Goal: Transaction & Acquisition: Book appointment/travel/reservation

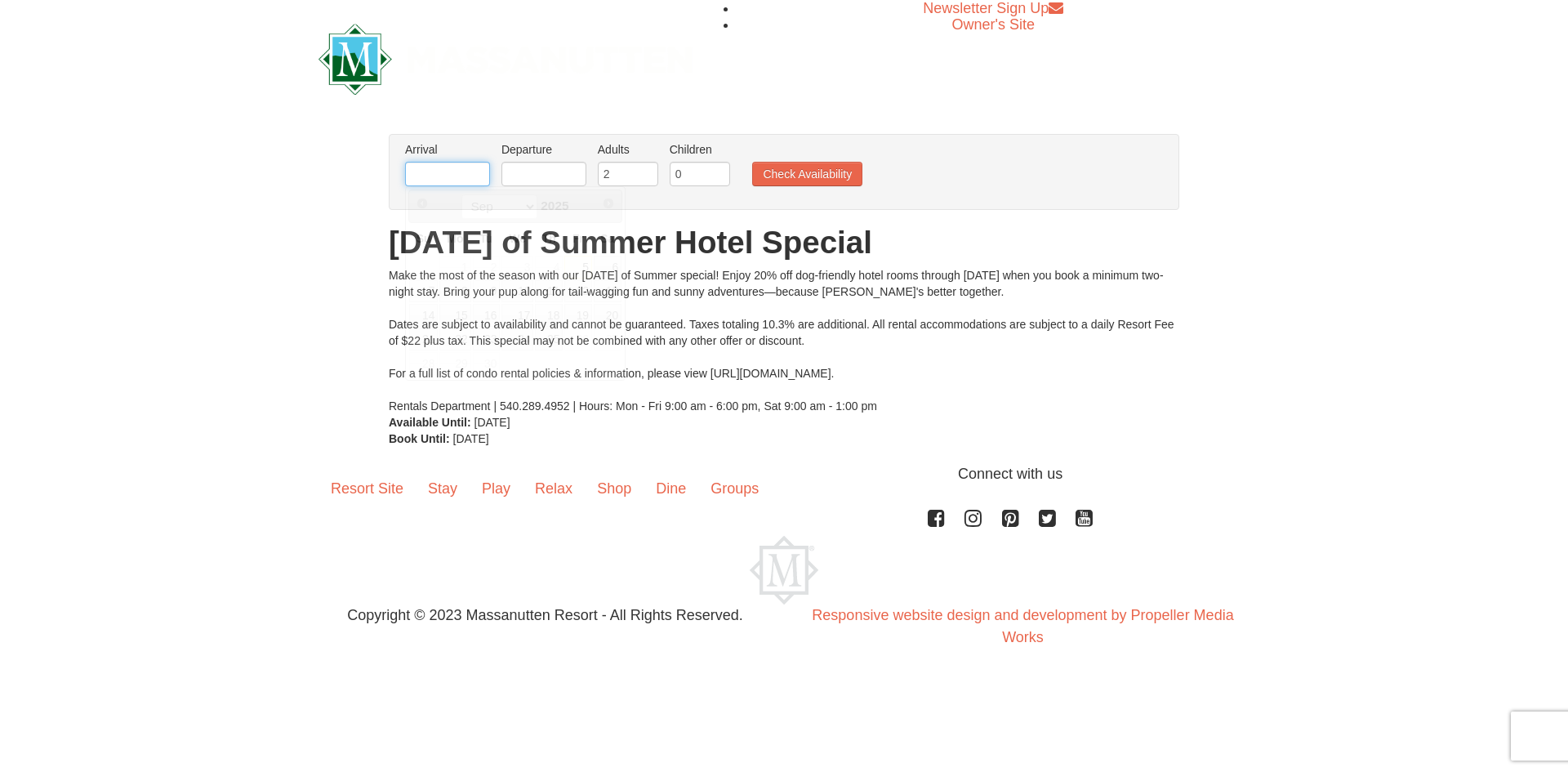
click at [483, 169] on input "text" at bounding box center [448, 173] width 85 height 24
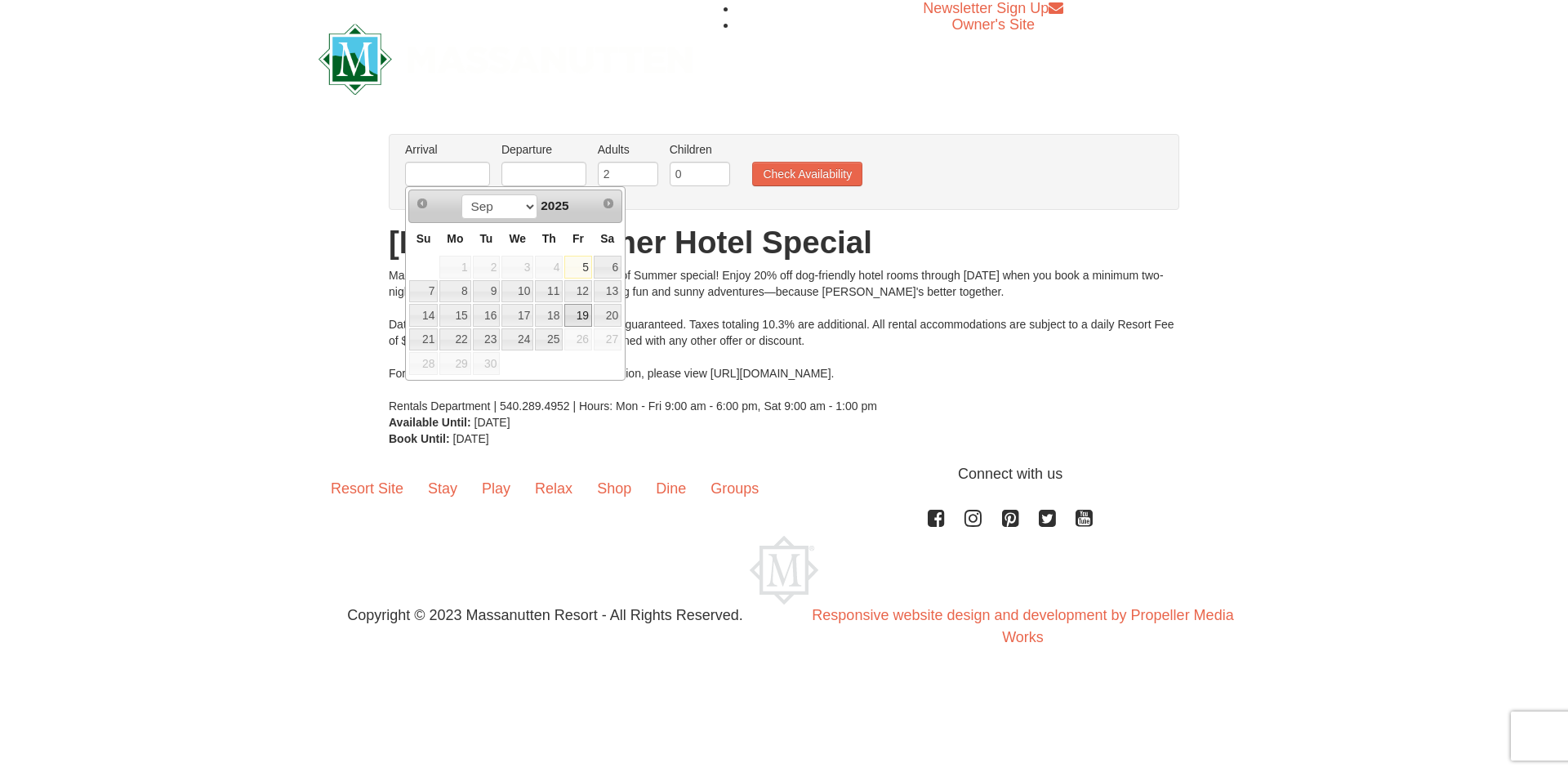
click at [580, 321] on link "19" at bounding box center [578, 316] width 28 height 23
type input "09/19/2025"
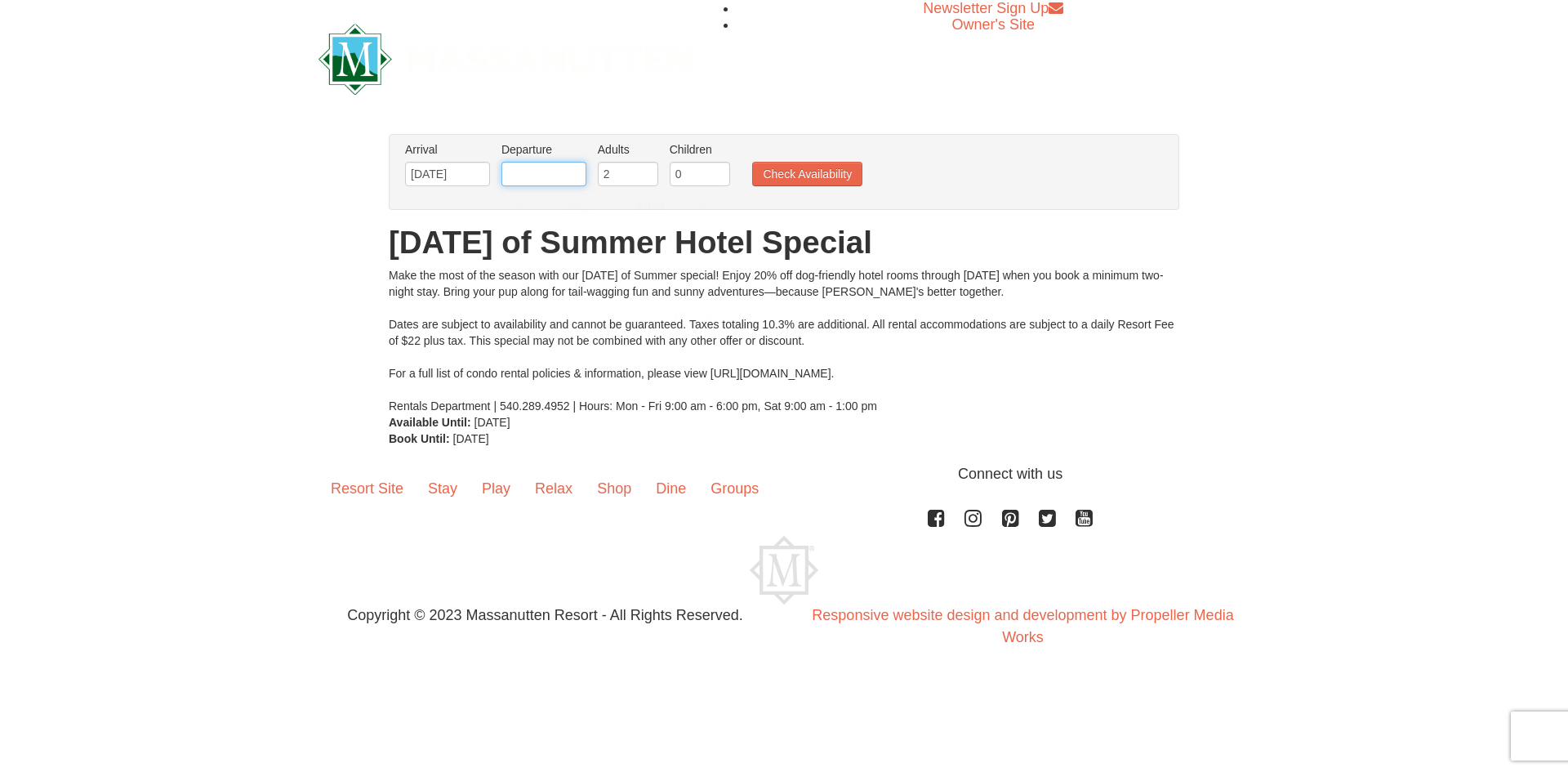
drag, startPoint x: 568, startPoint y: 165, endPoint x: 578, endPoint y: 202, distance: 38.3
click at [568, 167] on input "text" at bounding box center [544, 173] width 85 height 24
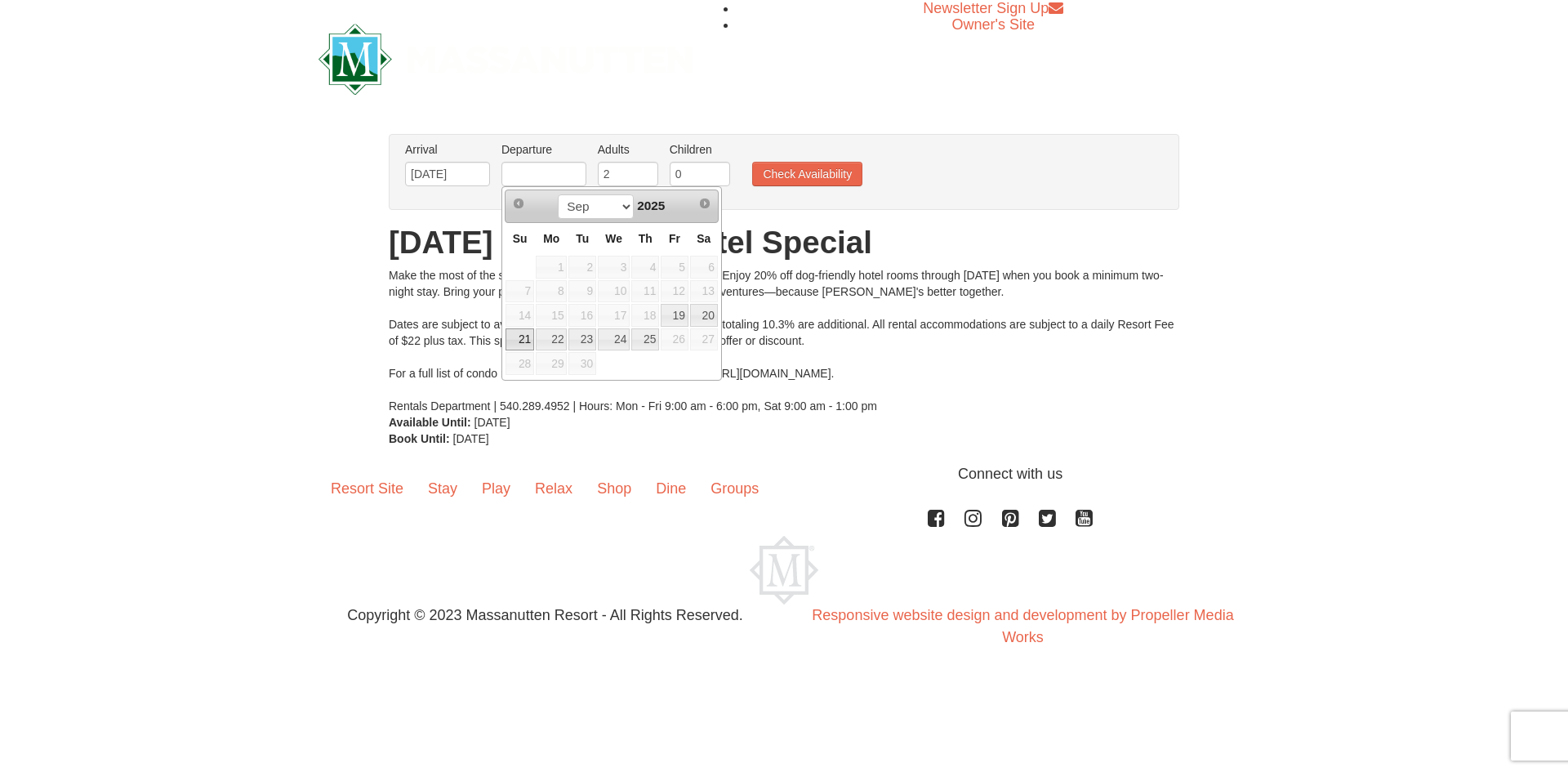
click at [525, 342] on link "21" at bounding box center [520, 340] width 29 height 23
type input "09/21/2025"
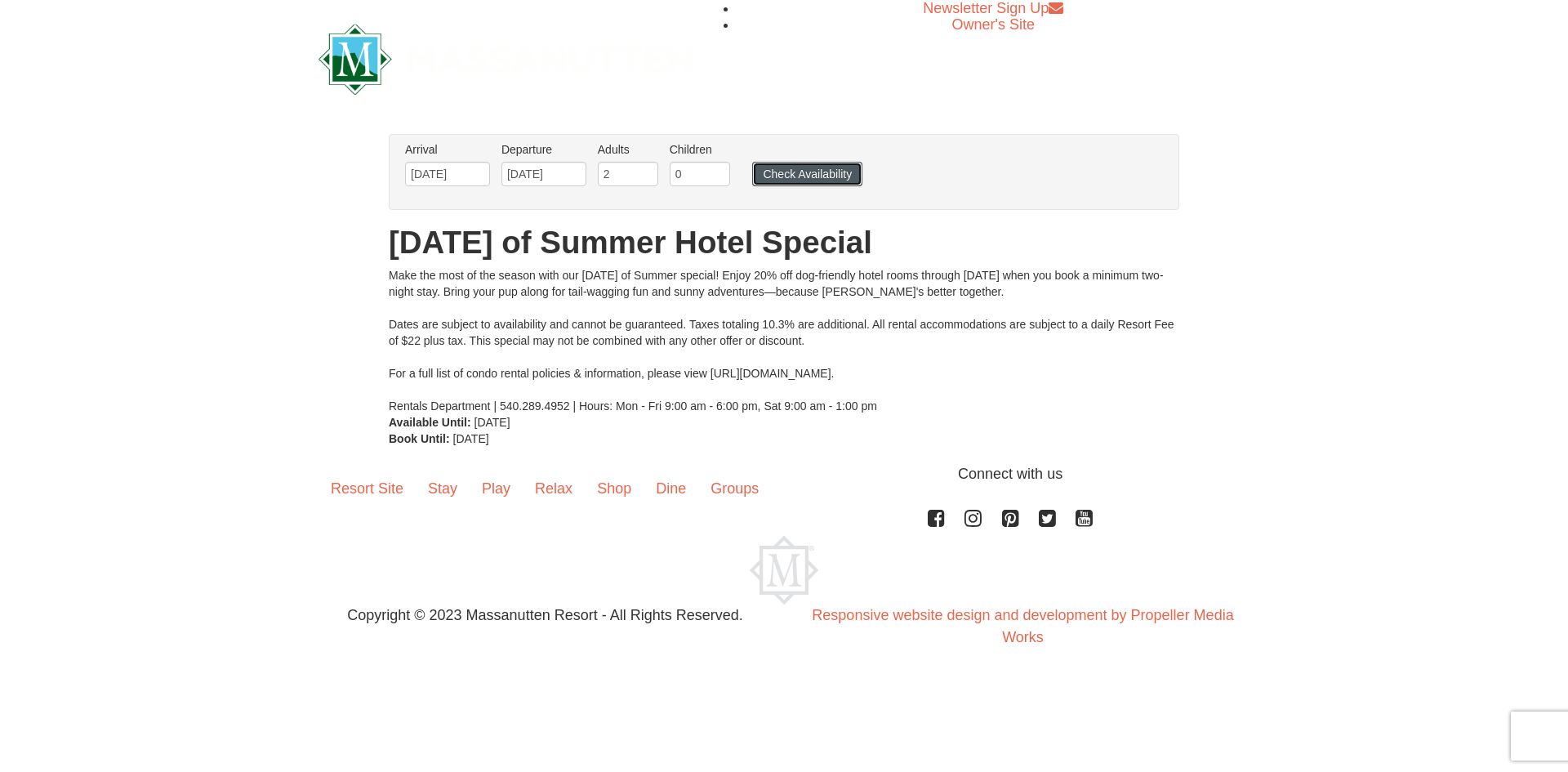
drag, startPoint x: 772, startPoint y: 176, endPoint x: 789, endPoint y: 169, distance: 18.4
click at [776, 172] on button "Check Availability" at bounding box center [807, 173] width 111 height 24
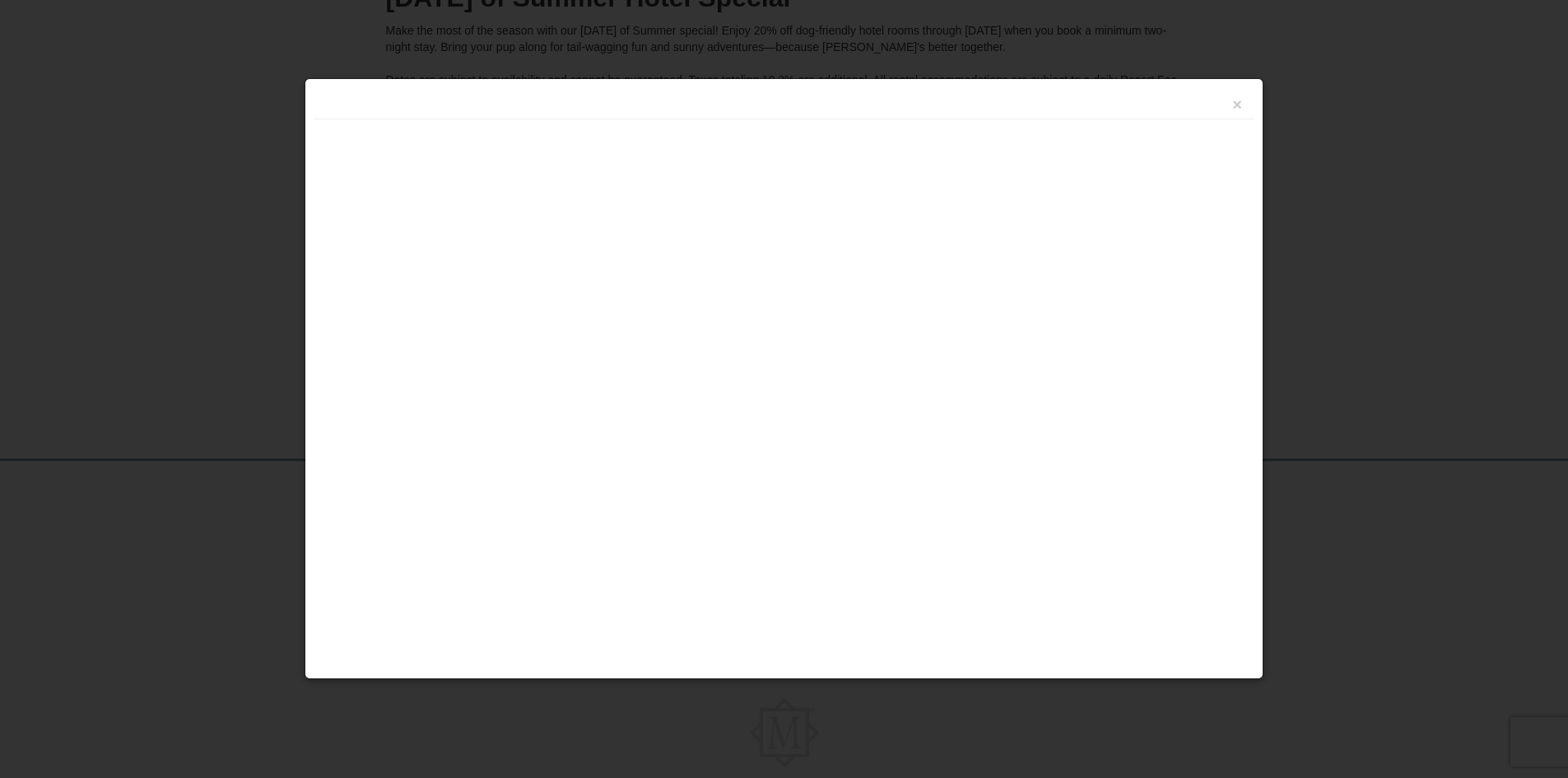
scroll to position [283, 0]
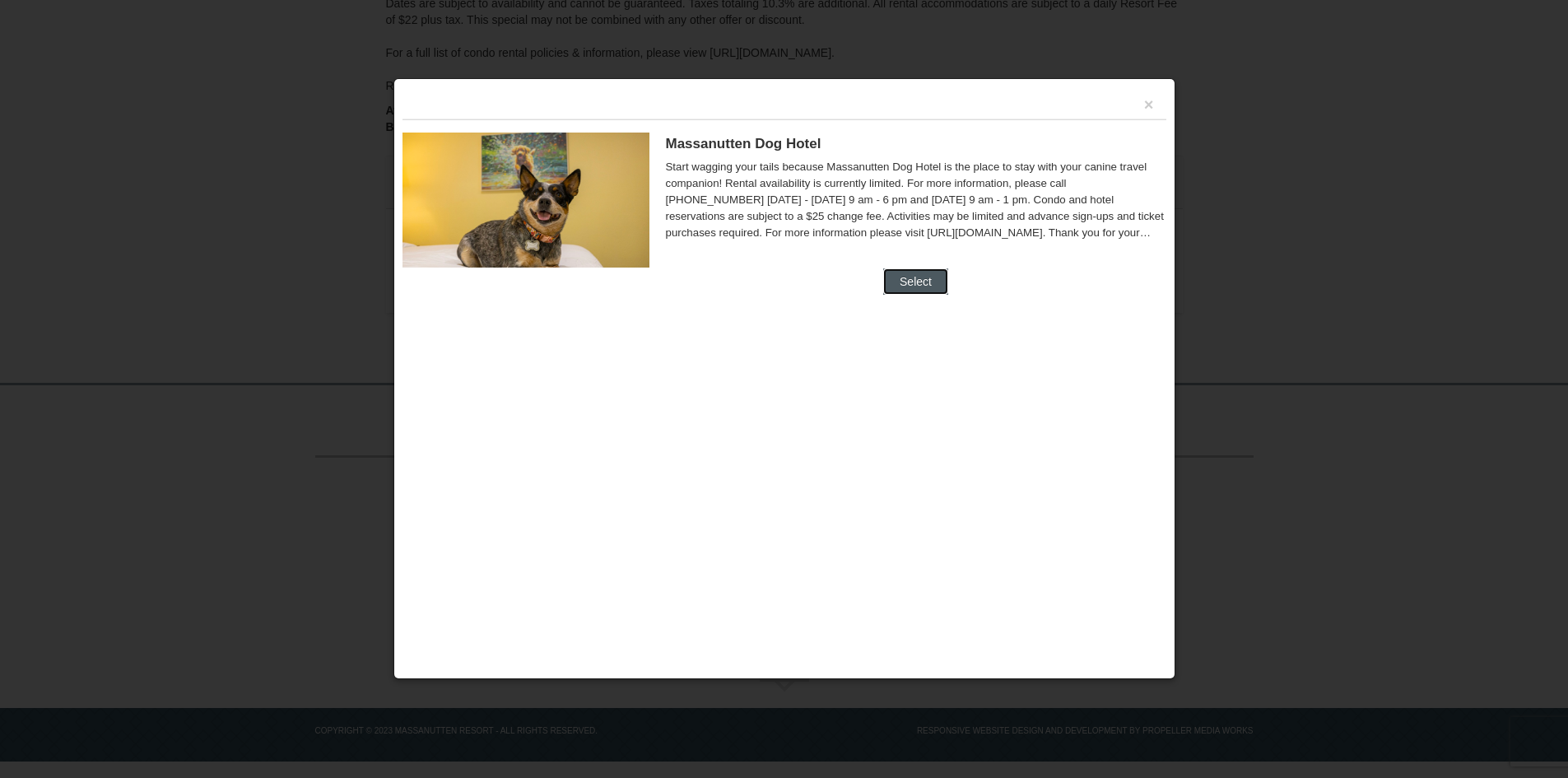
click at [934, 287] on button "Select" at bounding box center [915, 281] width 65 height 26
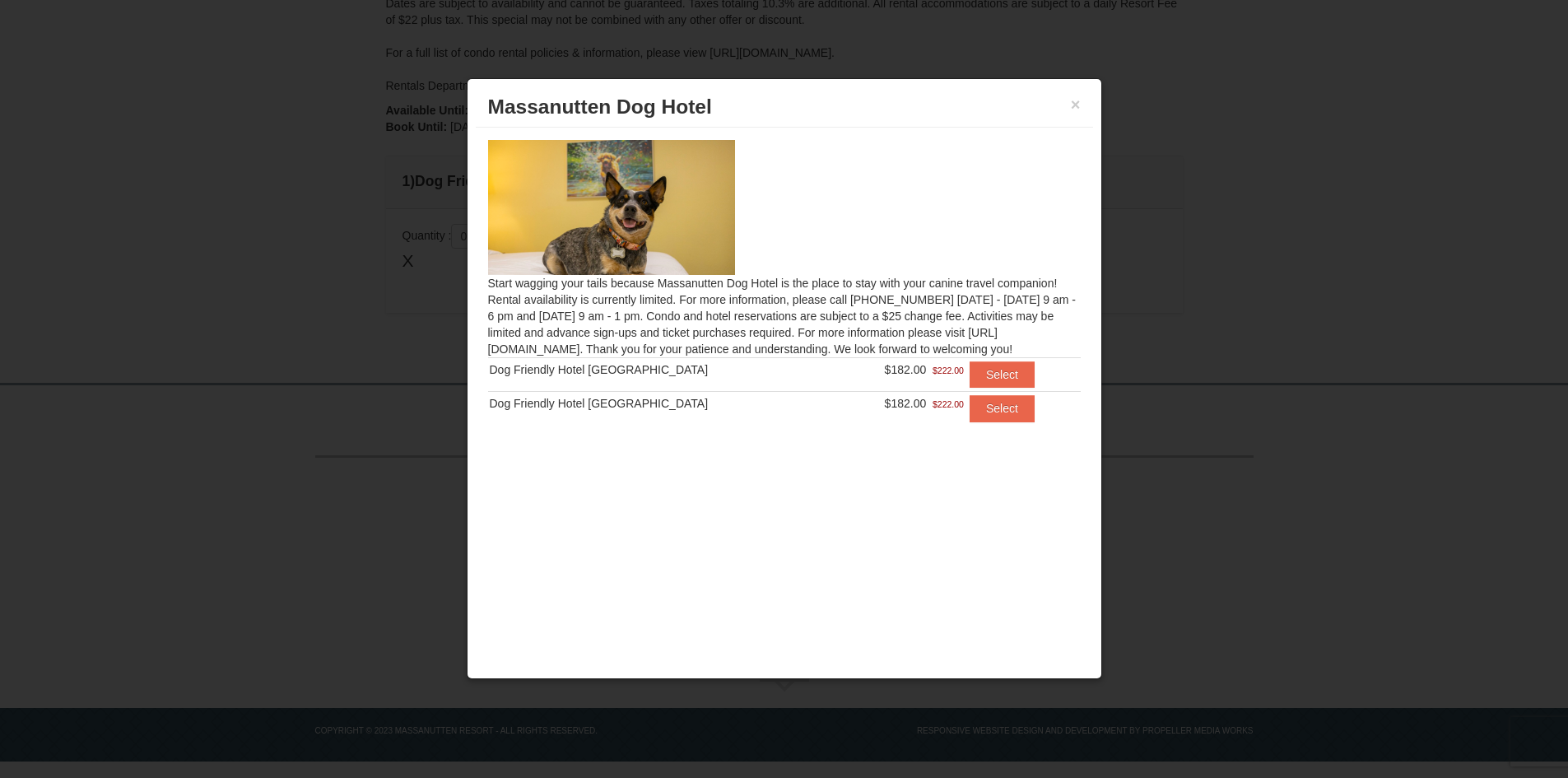
click at [1082, 104] on div "× Massanutten Dog Hotel" at bounding box center [784, 108] width 617 height 41
click at [1076, 100] on button "×" at bounding box center [1076, 104] width 10 height 16
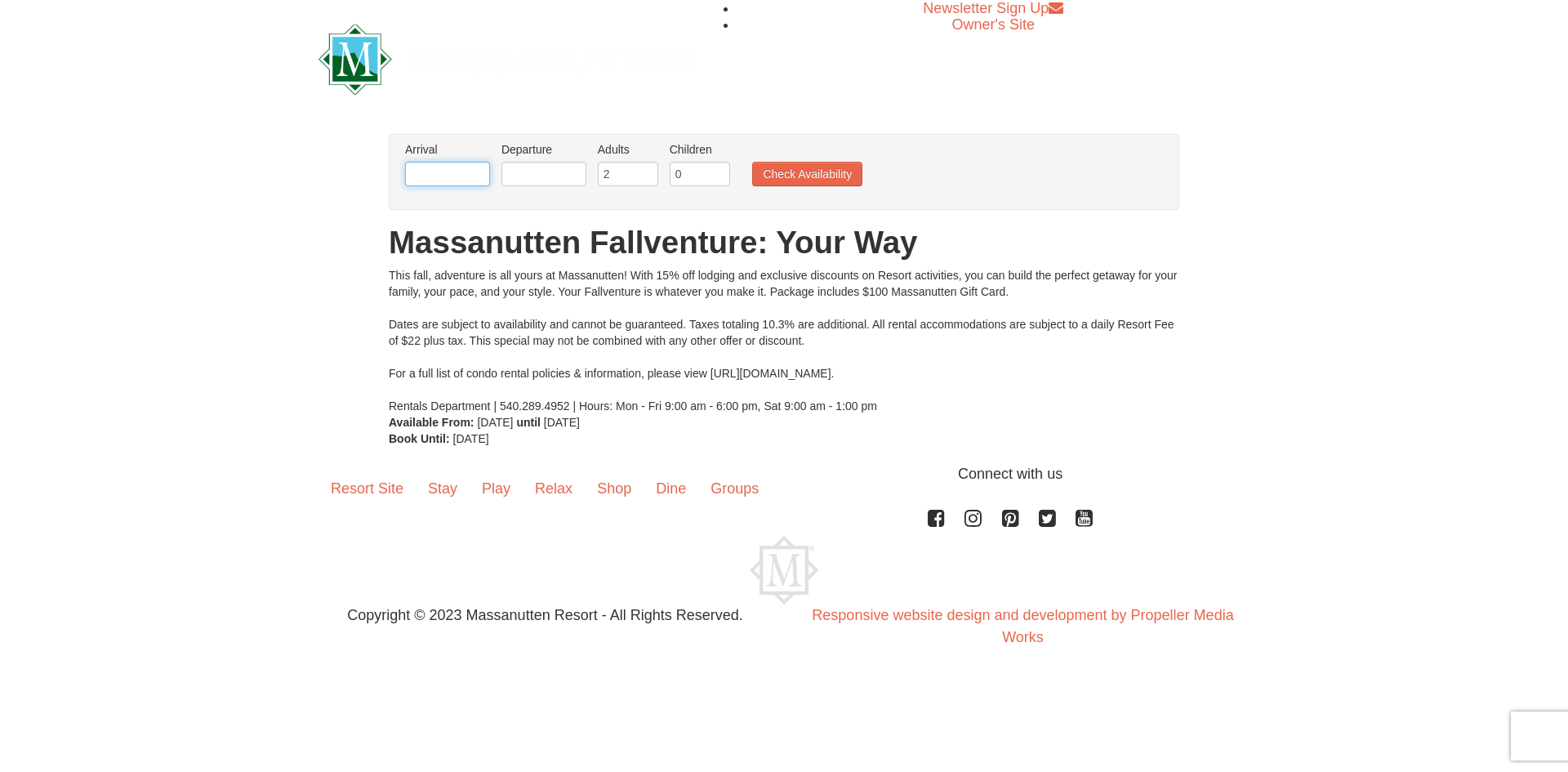
click at [464, 165] on input "text" at bounding box center [448, 173] width 85 height 24
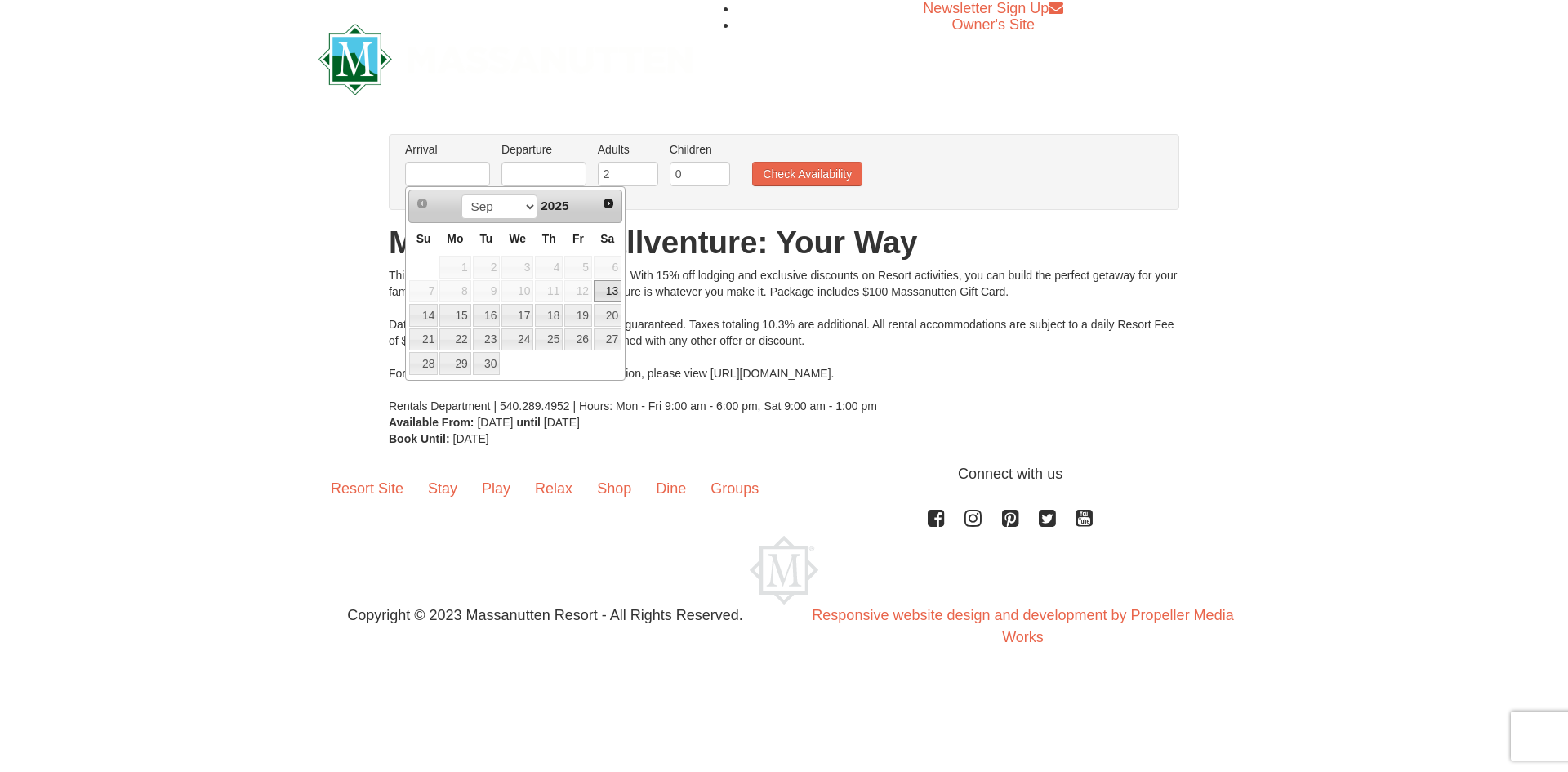
click at [578, 220] on div "Prev Next Sep Oct Nov Dec 2025" at bounding box center [515, 206] width 214 height 33
click at [524, 205] on select "Sep Oct Nov Dec" at bounding box center [499, 206] width 76 height 24
click at [580, 362] on link "28" at bounding box center [578, 364] width 28 height 23
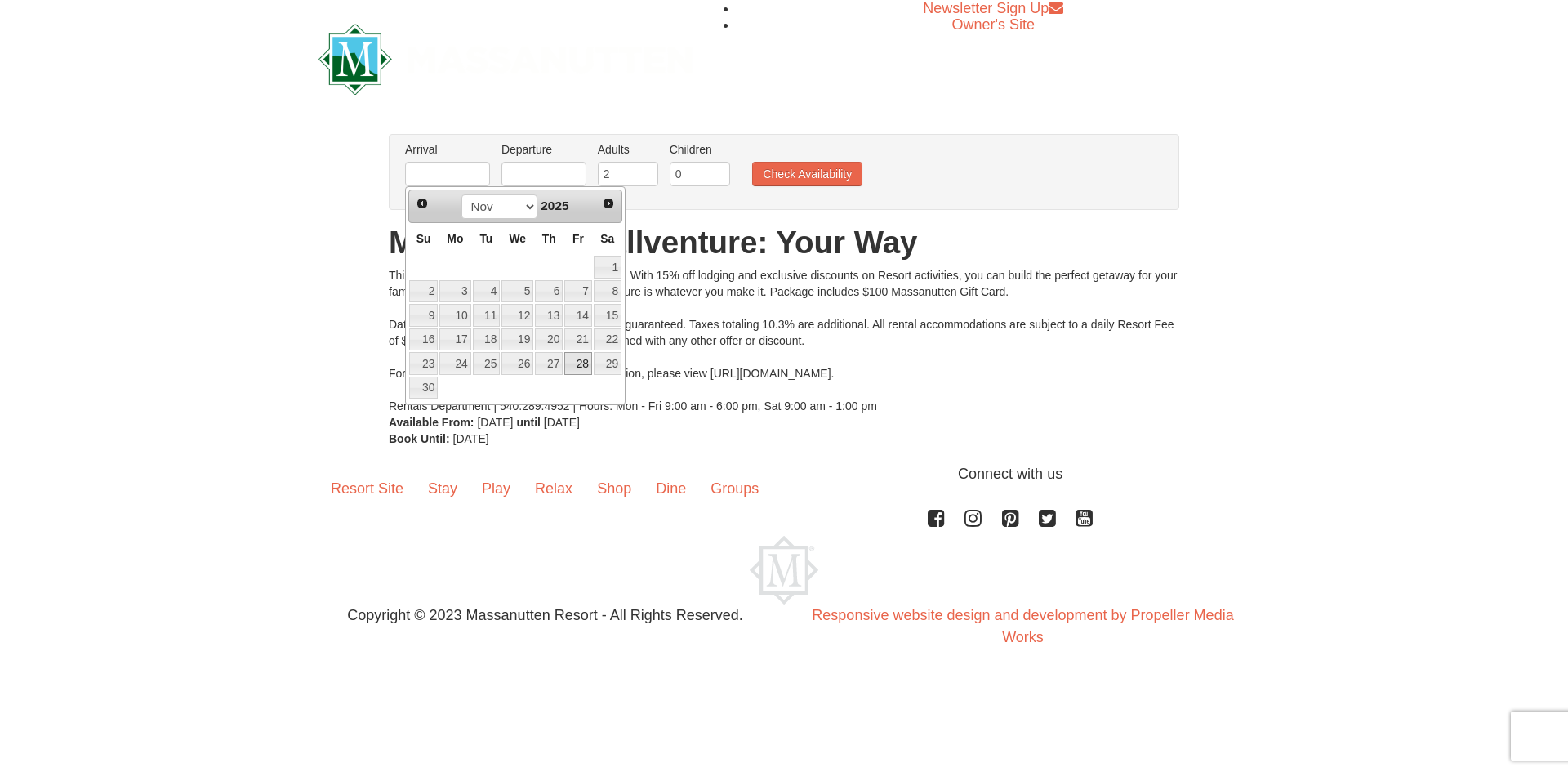
type input "[DATE]"
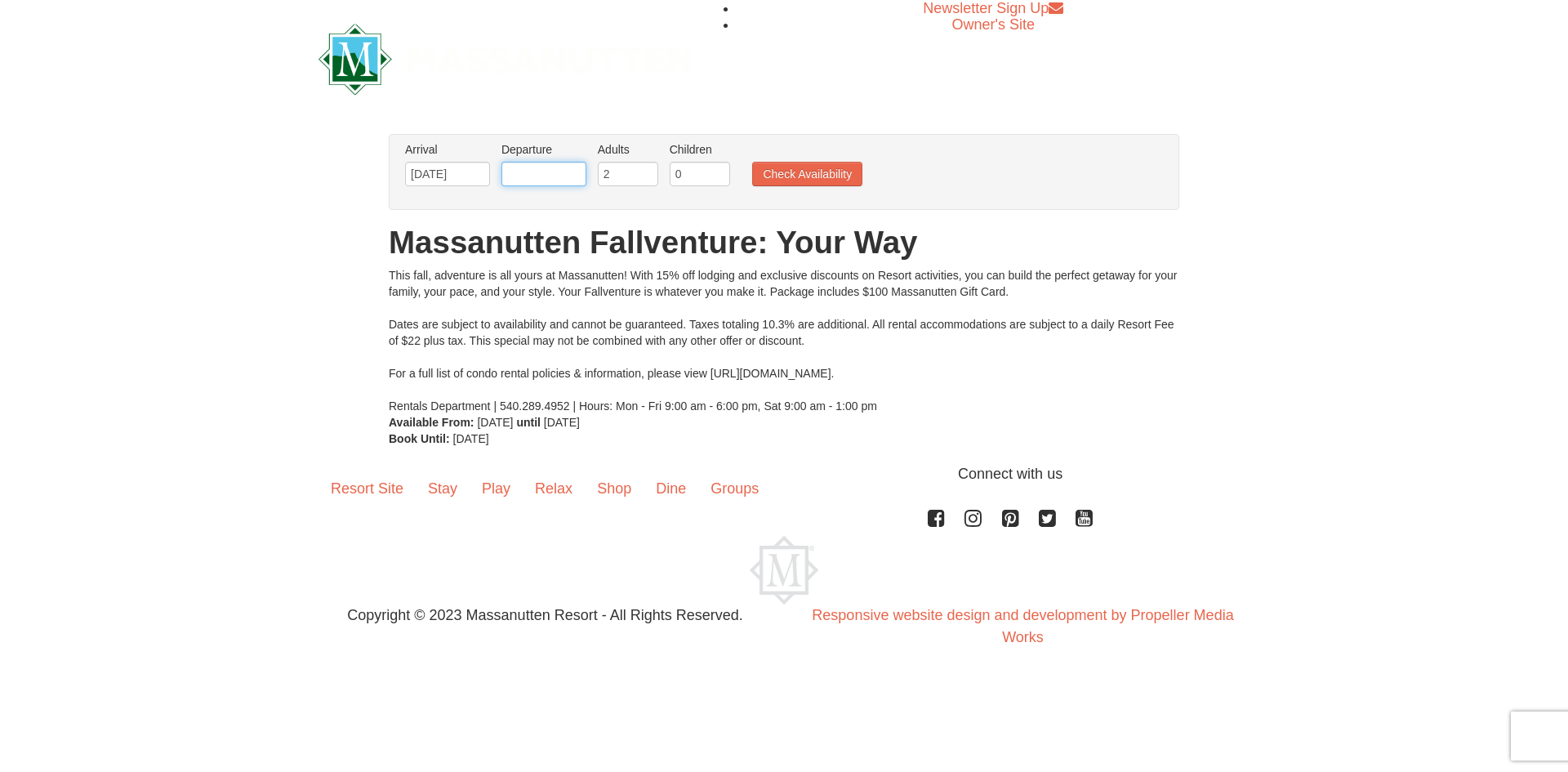
click at [540, 174] on input "text" at bounding box center [544, 173] width 85 height 24
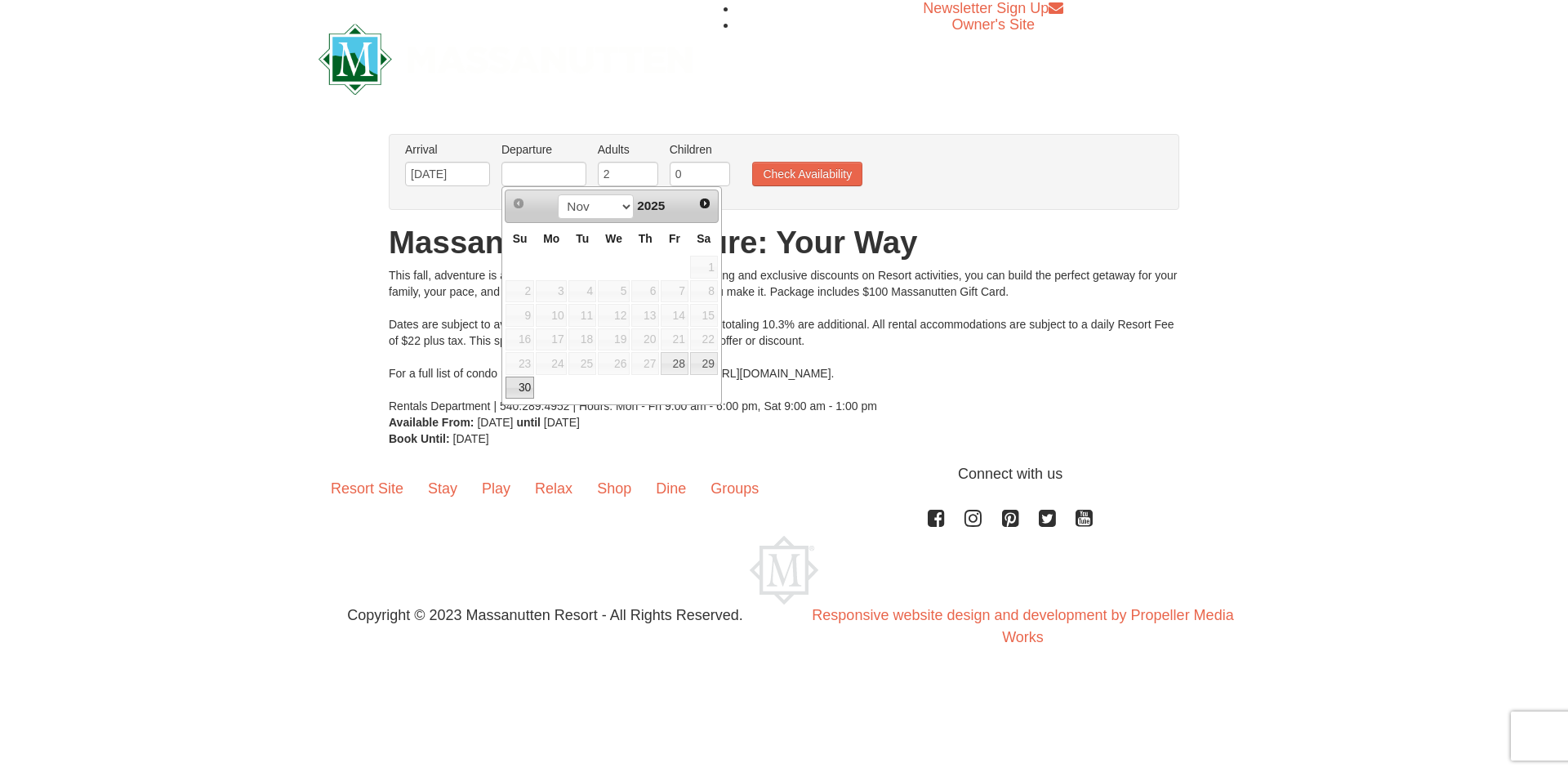
click at [525, 390] on link "30" at bounding box center [520, 388] width 29 height 23
type input "11/30/2025"
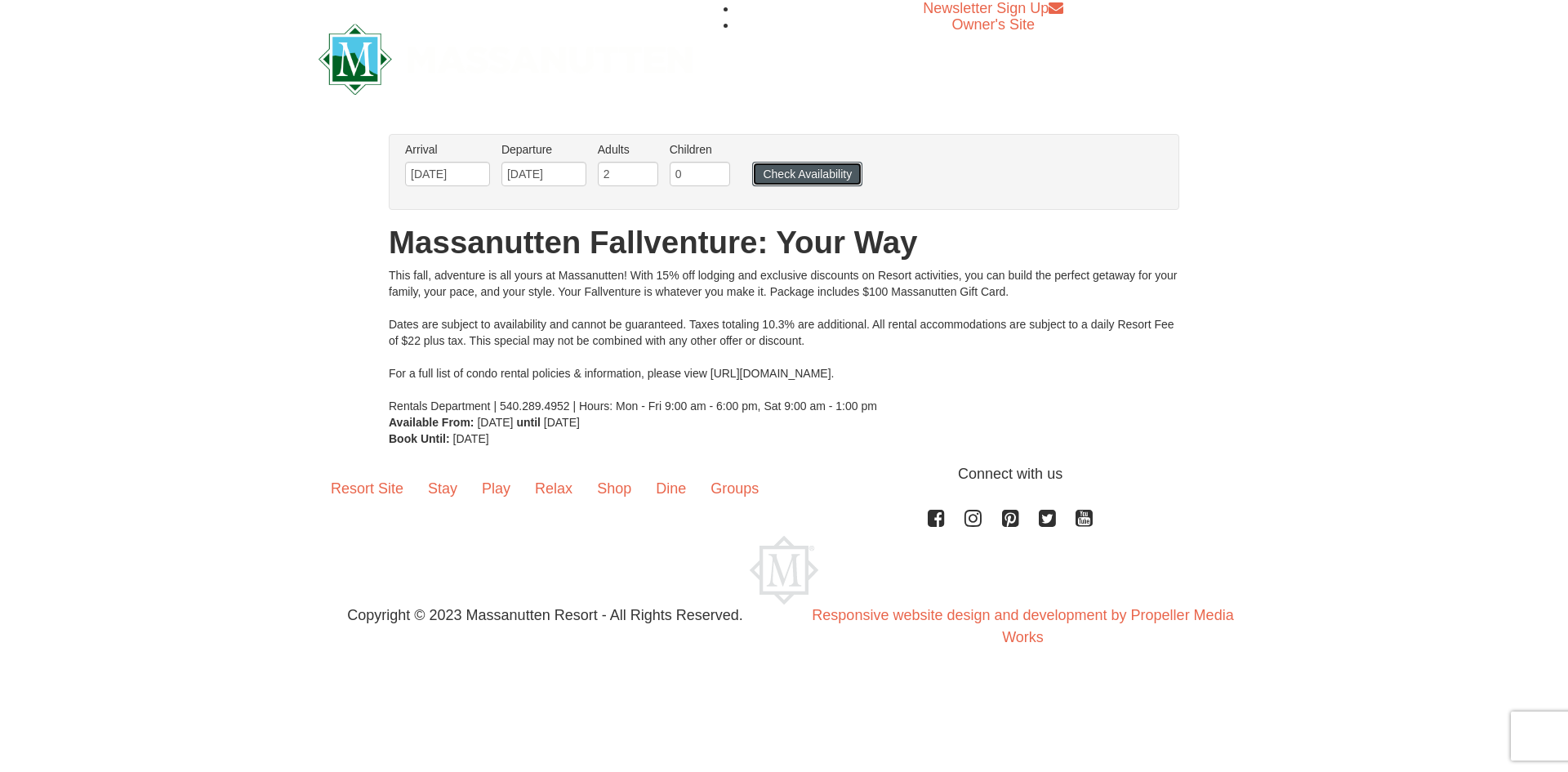
click at [790, 181] on button "Check Availability" at bounding box center [807, 173] width 111 height 24
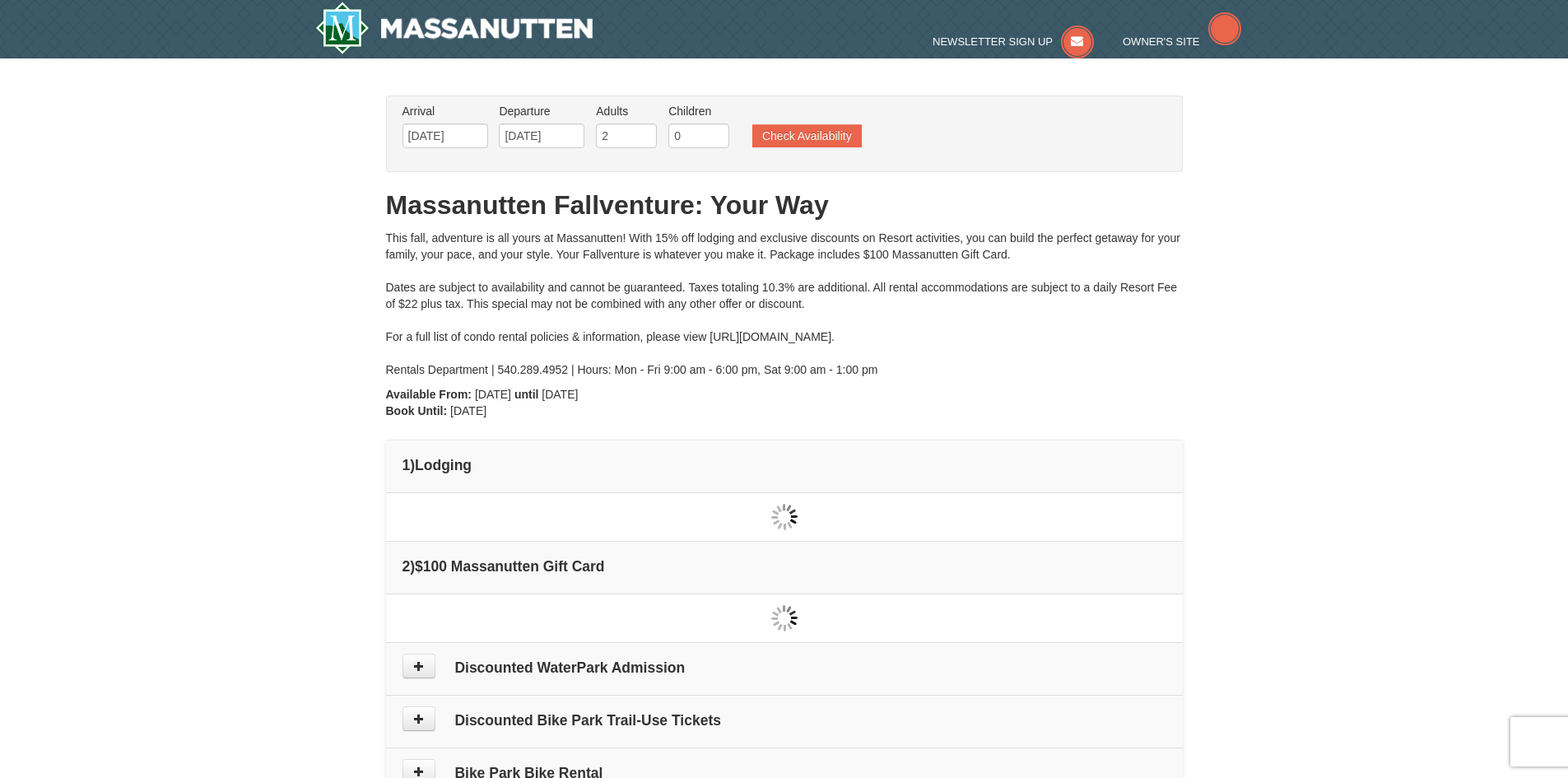
type input "[DATE]"
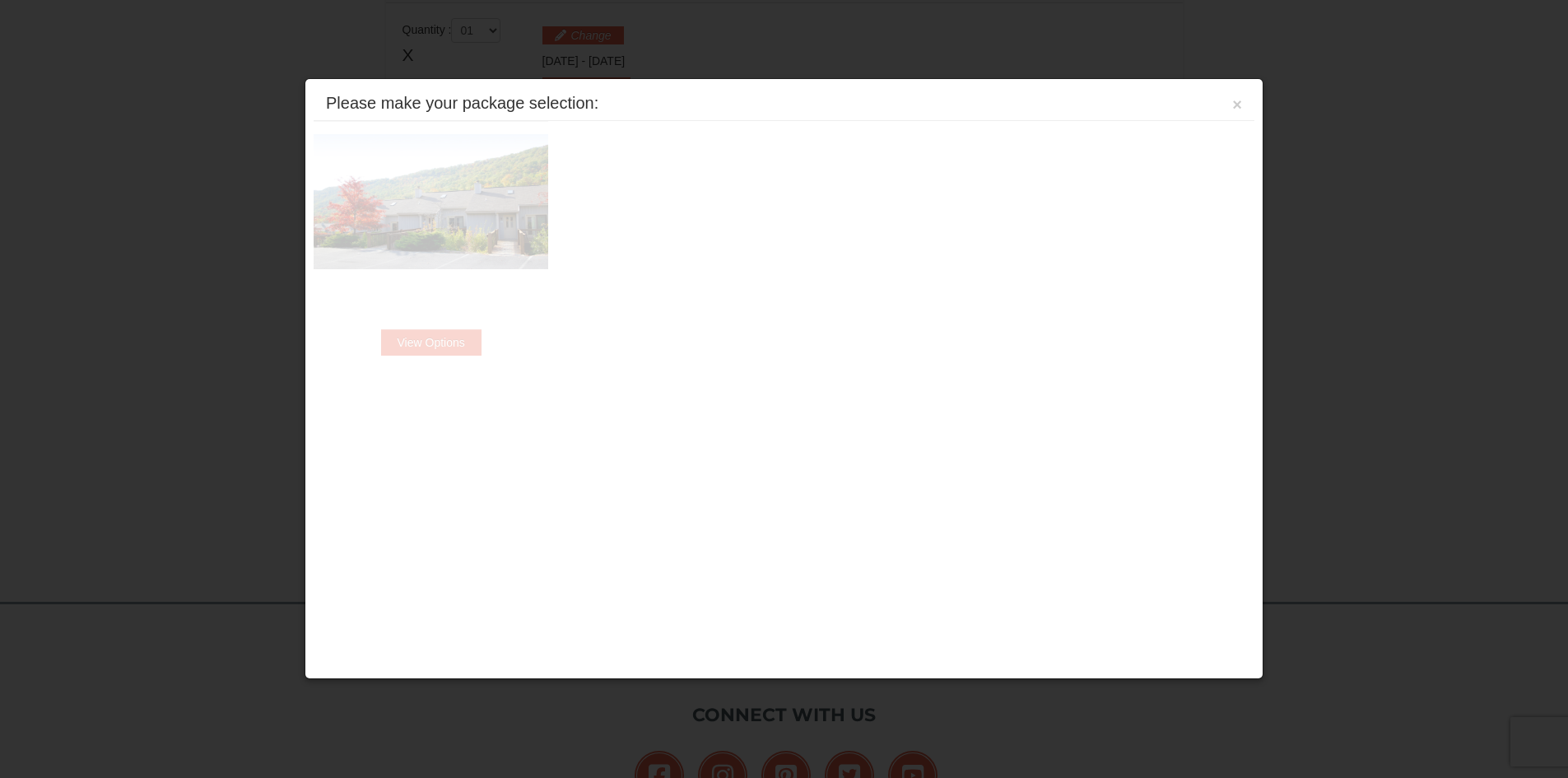
scroll to position [503, 0]
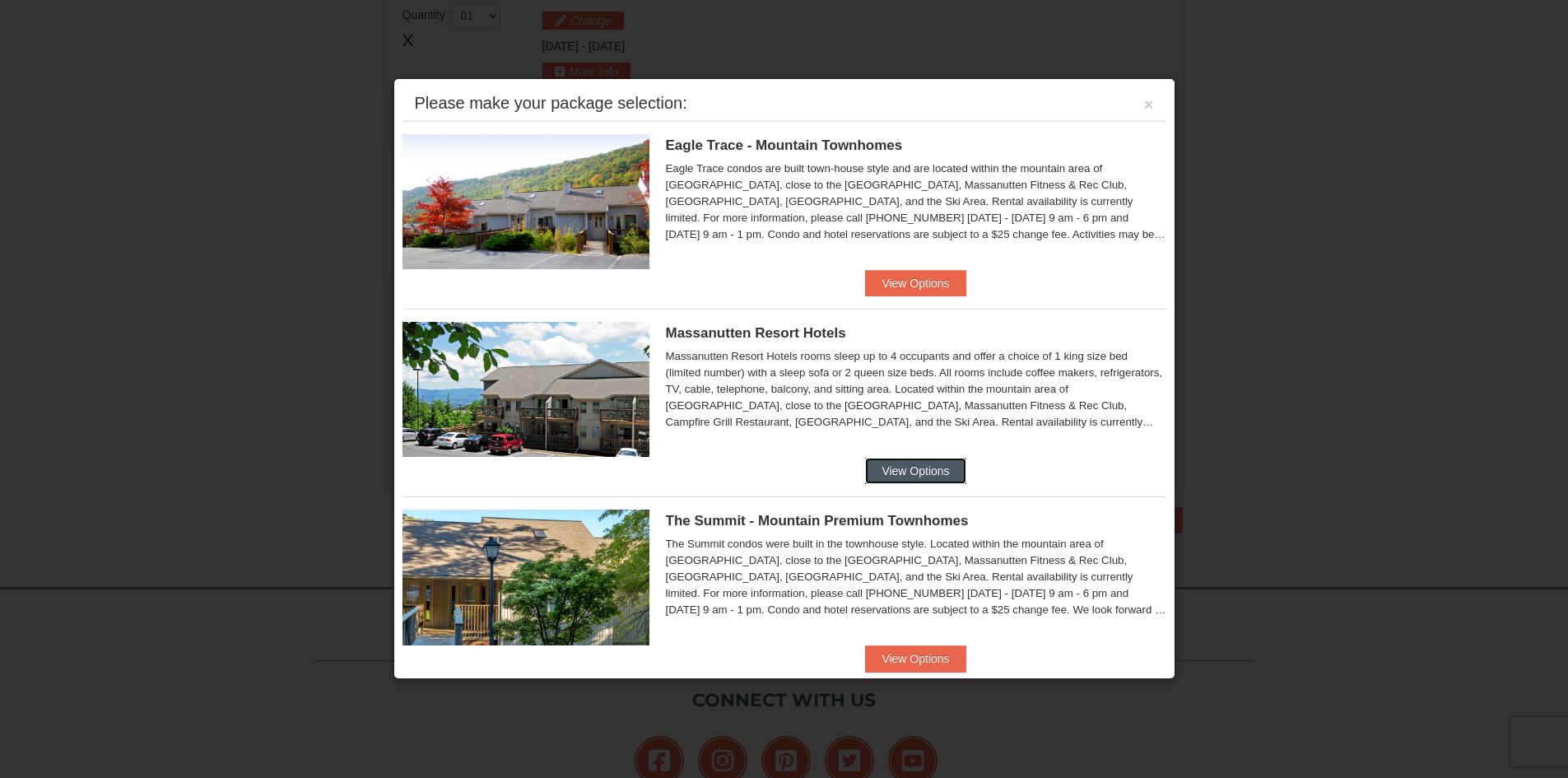
click at [944, 467] on button "View Options" at bounding box center [915, 470] width 100 height 26
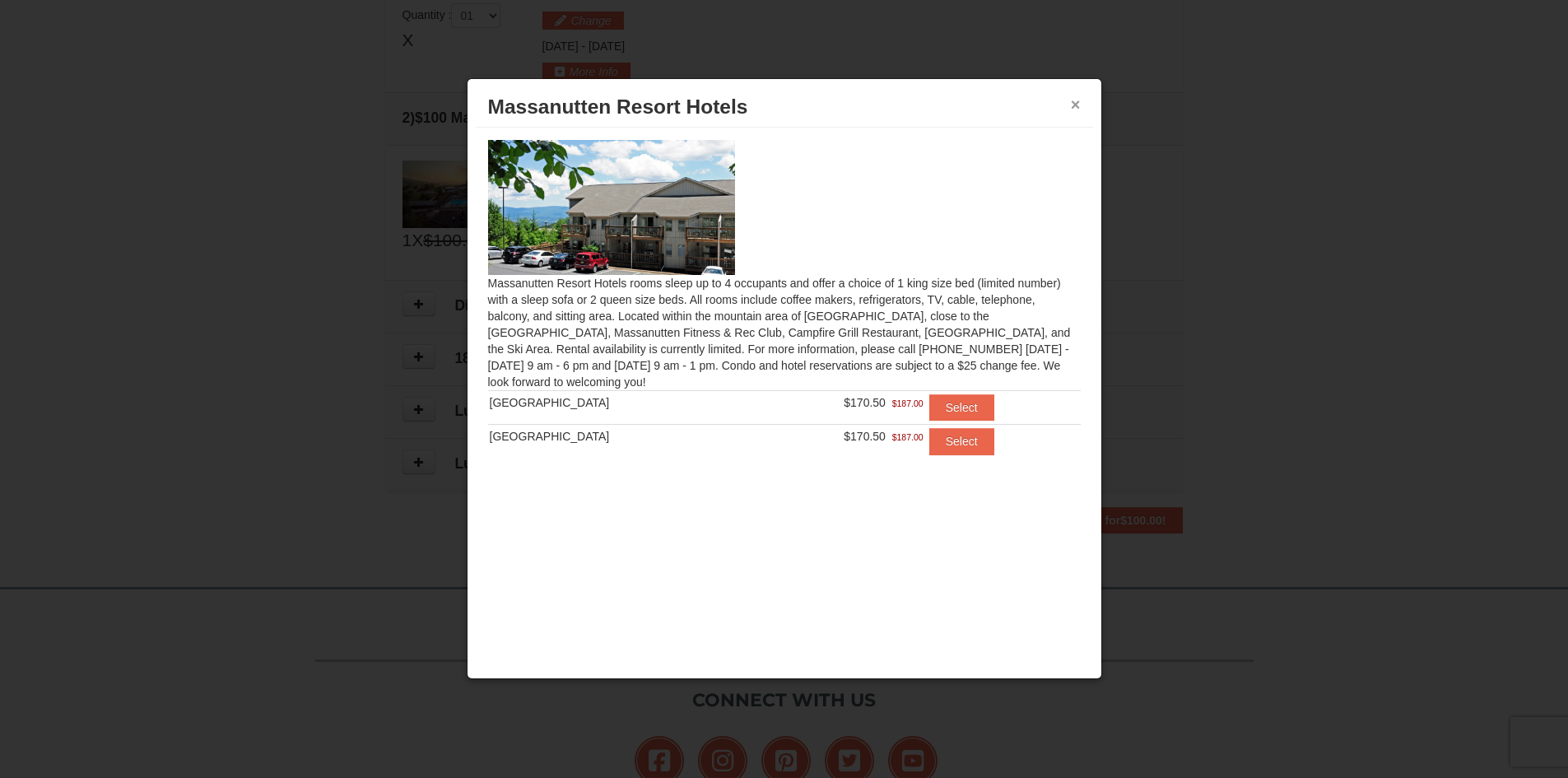
click at [1073, 107] on button "×" at bounding box center [1076, 104] width 10 height 16
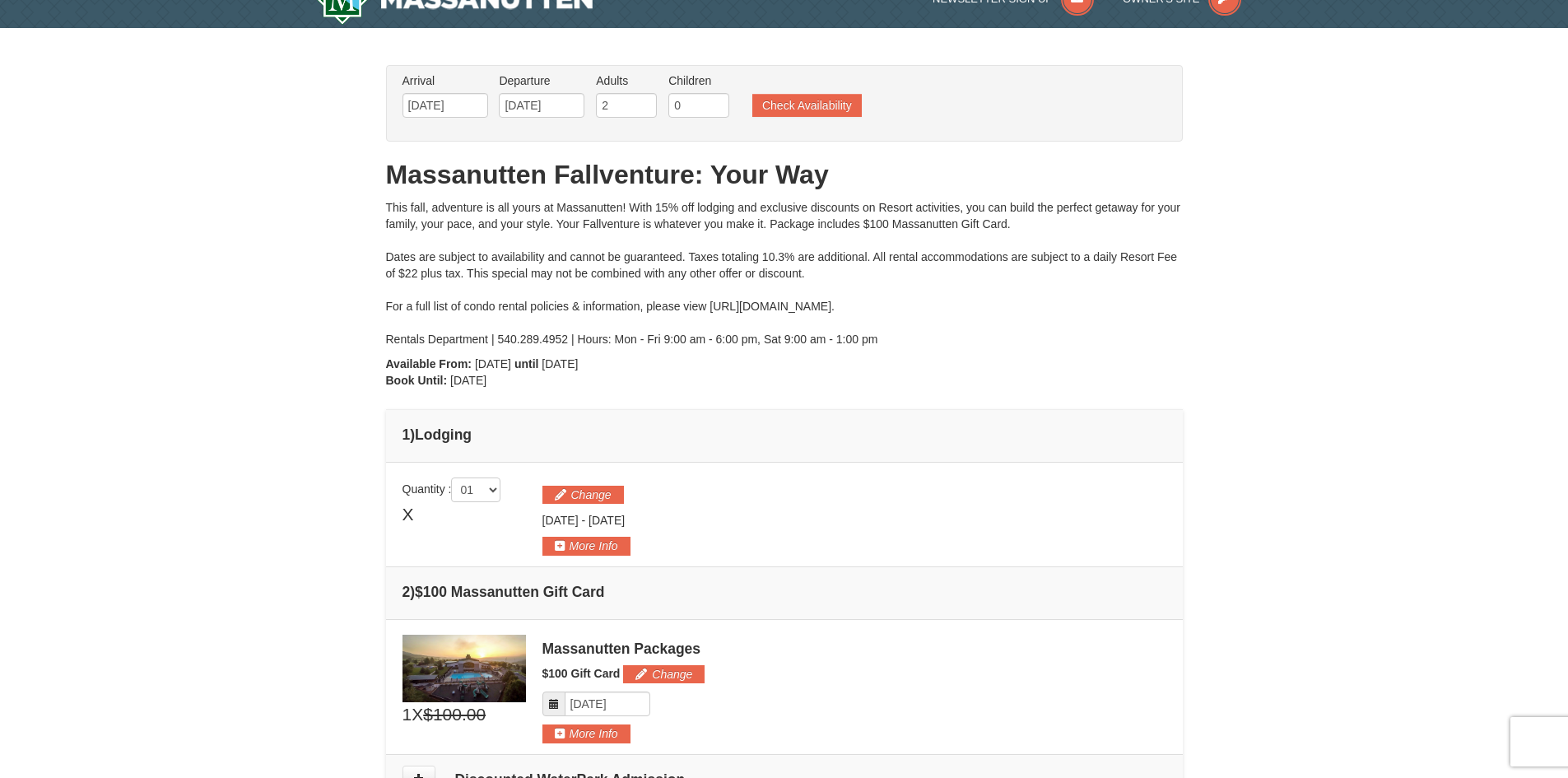
scroll to position [0, 0]
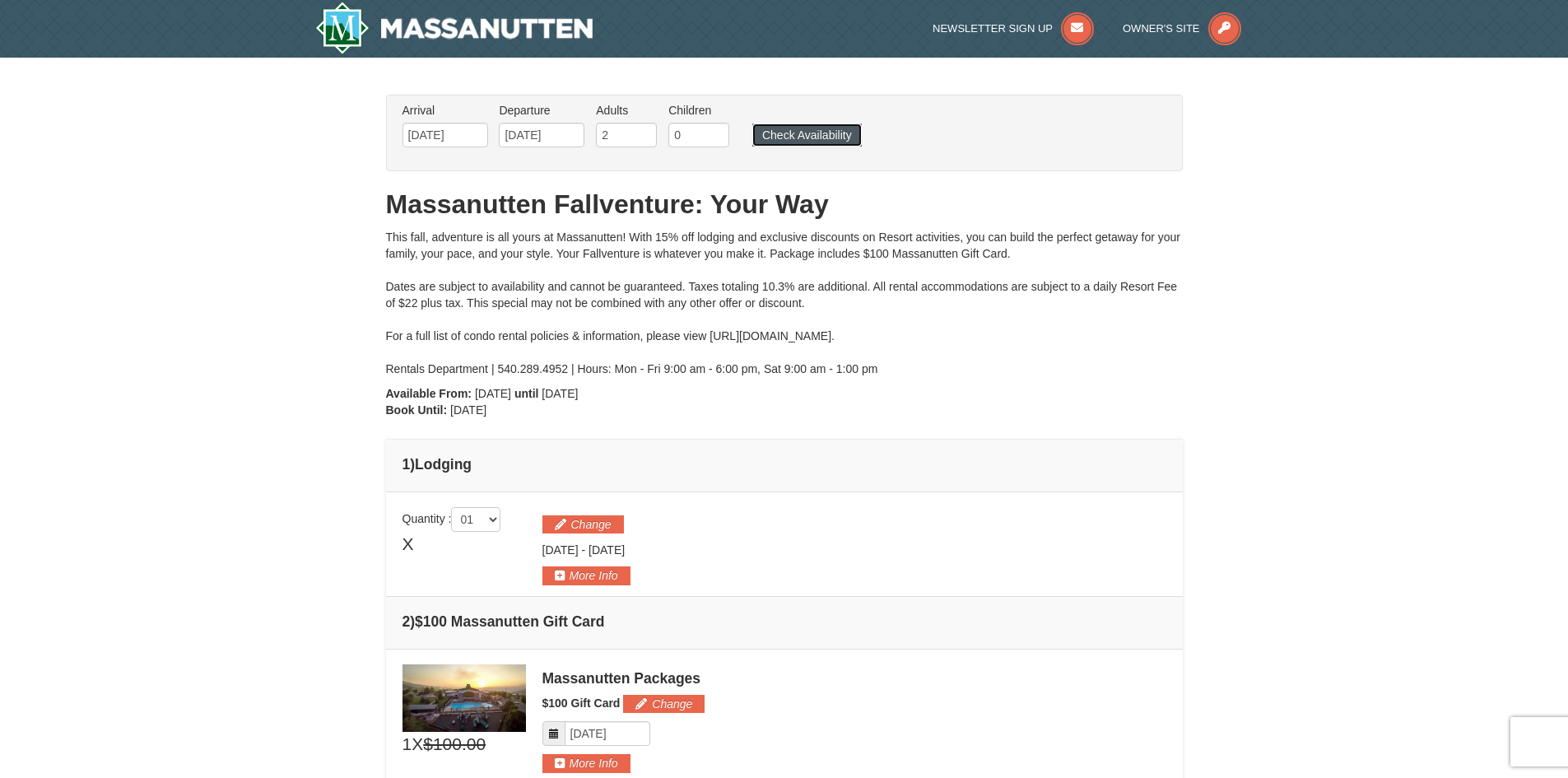
click at [789, 134] on button "Check Availability" at bounding box center [806, 135] width 110 height 23
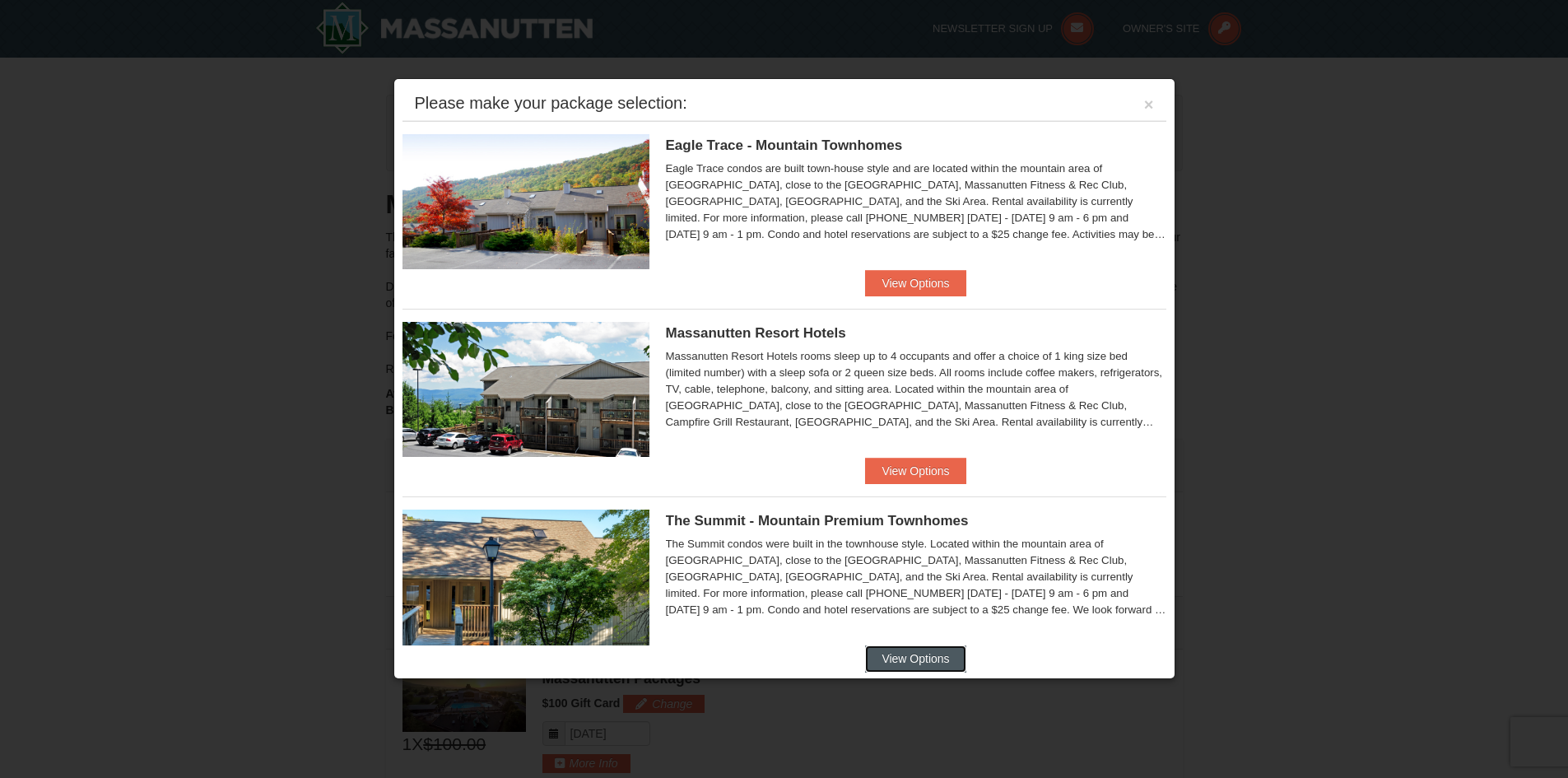
click at [935, 651] on button "View Options" at bounding box center [915, 658] width 100 height 26
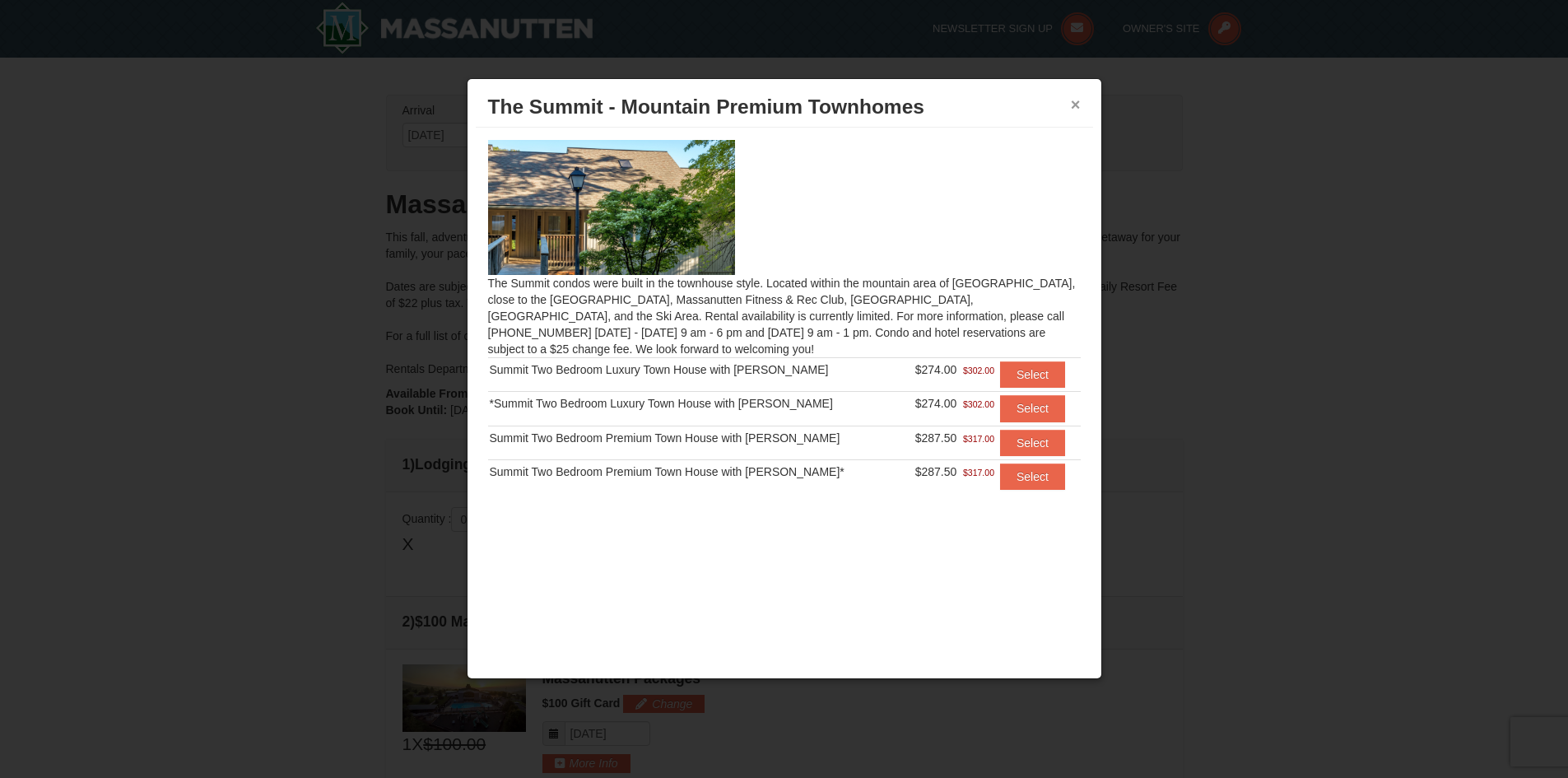
click at [1077, 105] on button "×" at bounding box center [1076, 104] width 10 height 16
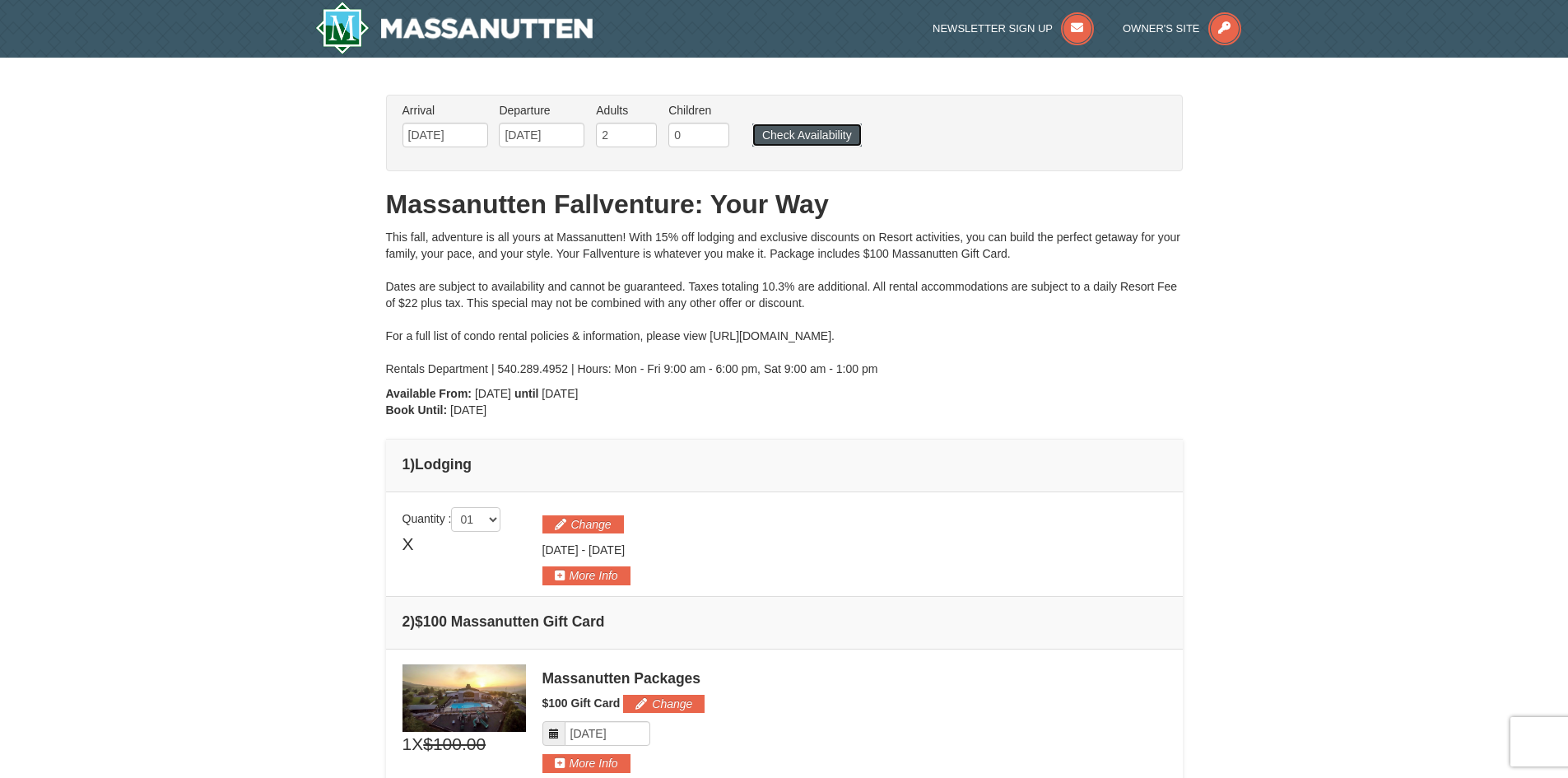
click at [820, 136] on button "Check Availability" at bounding box center [806, 135] width 110 height 23
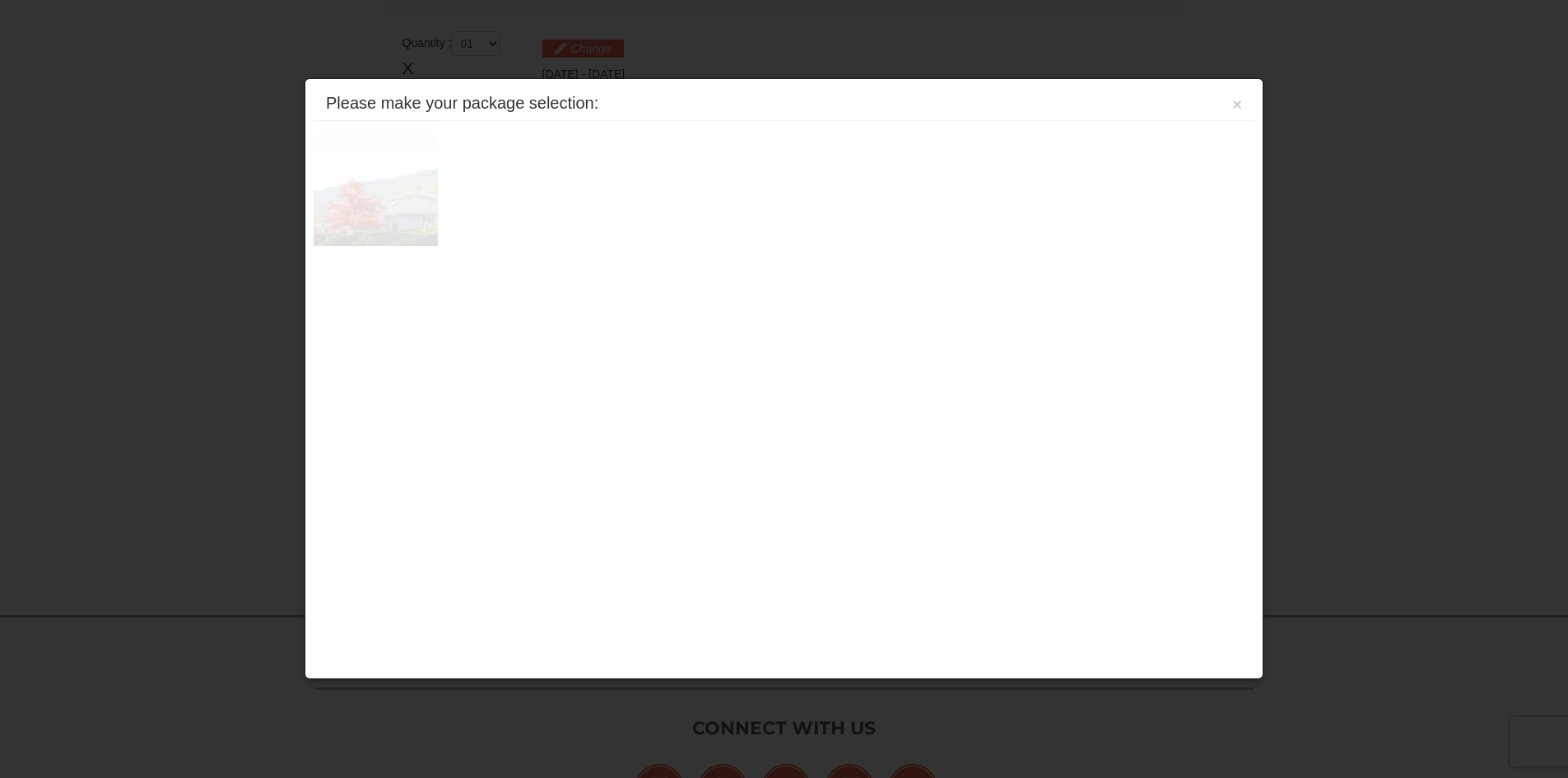
scroll to position [503, 0]
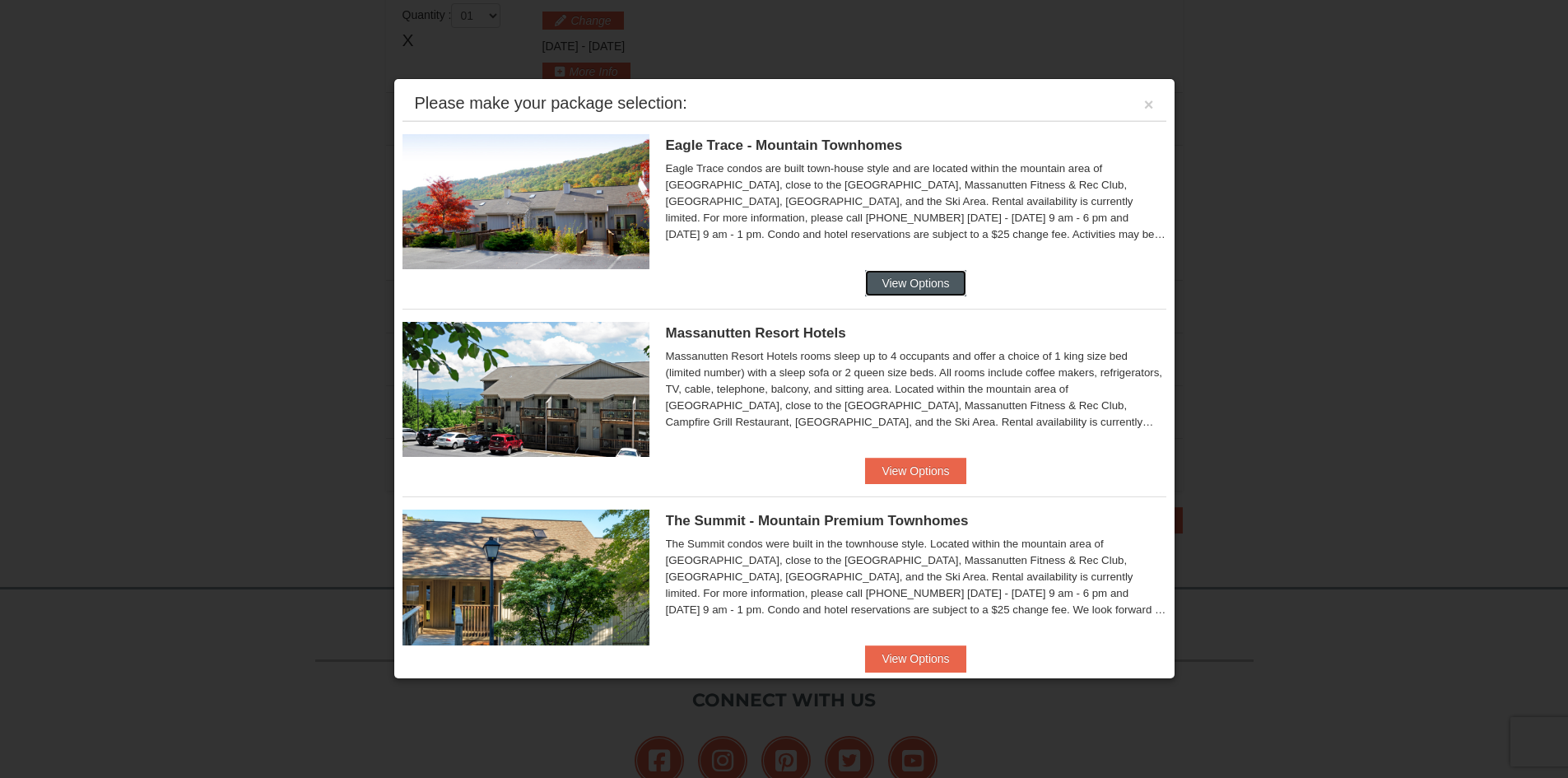
click at [923, 279] on button "View Options" at bounding box center [915, 282] width 100 height 26
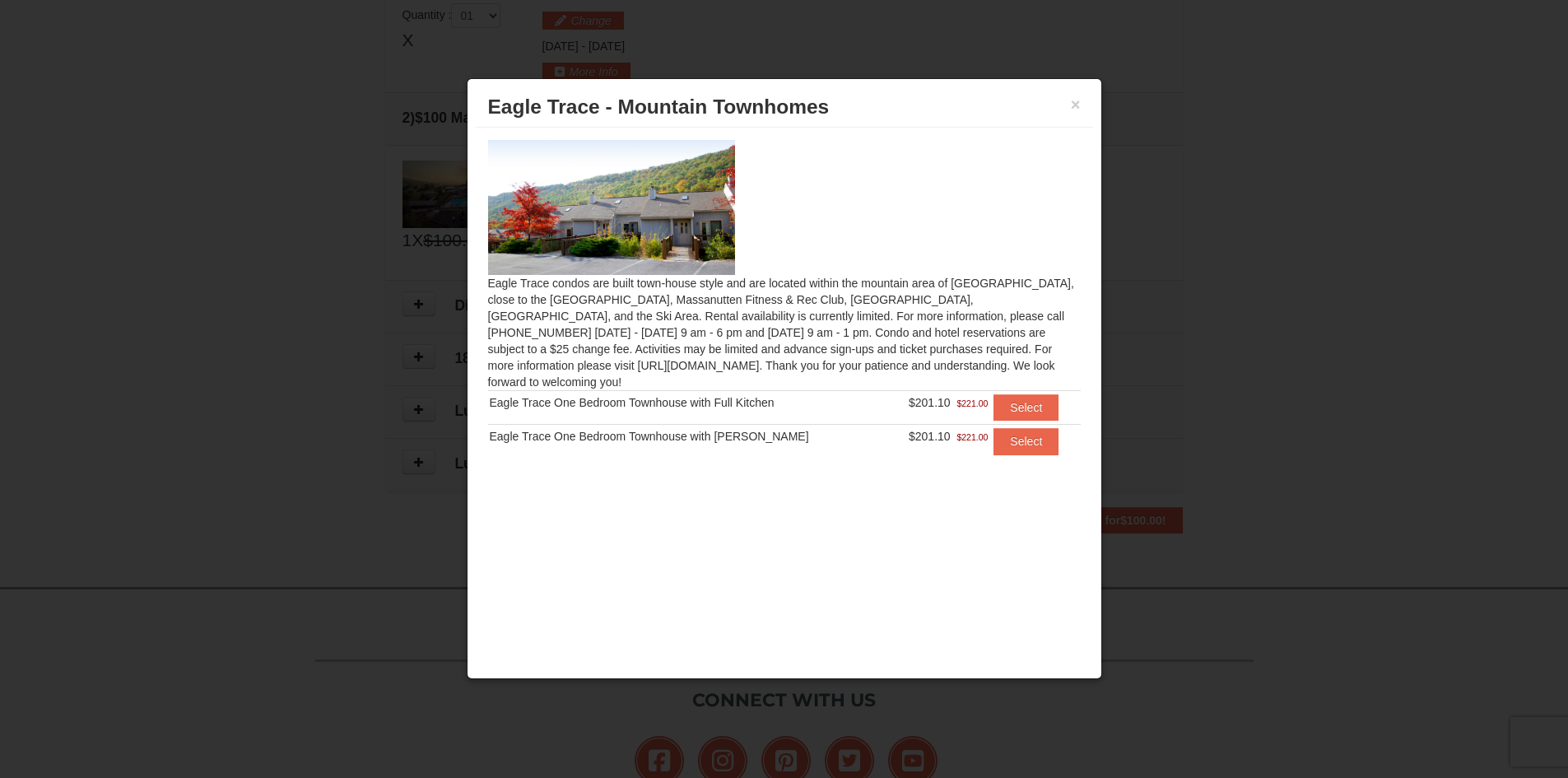
click at [1082, 106] on div "× Eagle Trace - Mountain Townhomes" at bounding box center [784, 108] width 617 height 41
click at [1076, 101] on button "×" at bounding box center [1076, 104] width 10 height 16
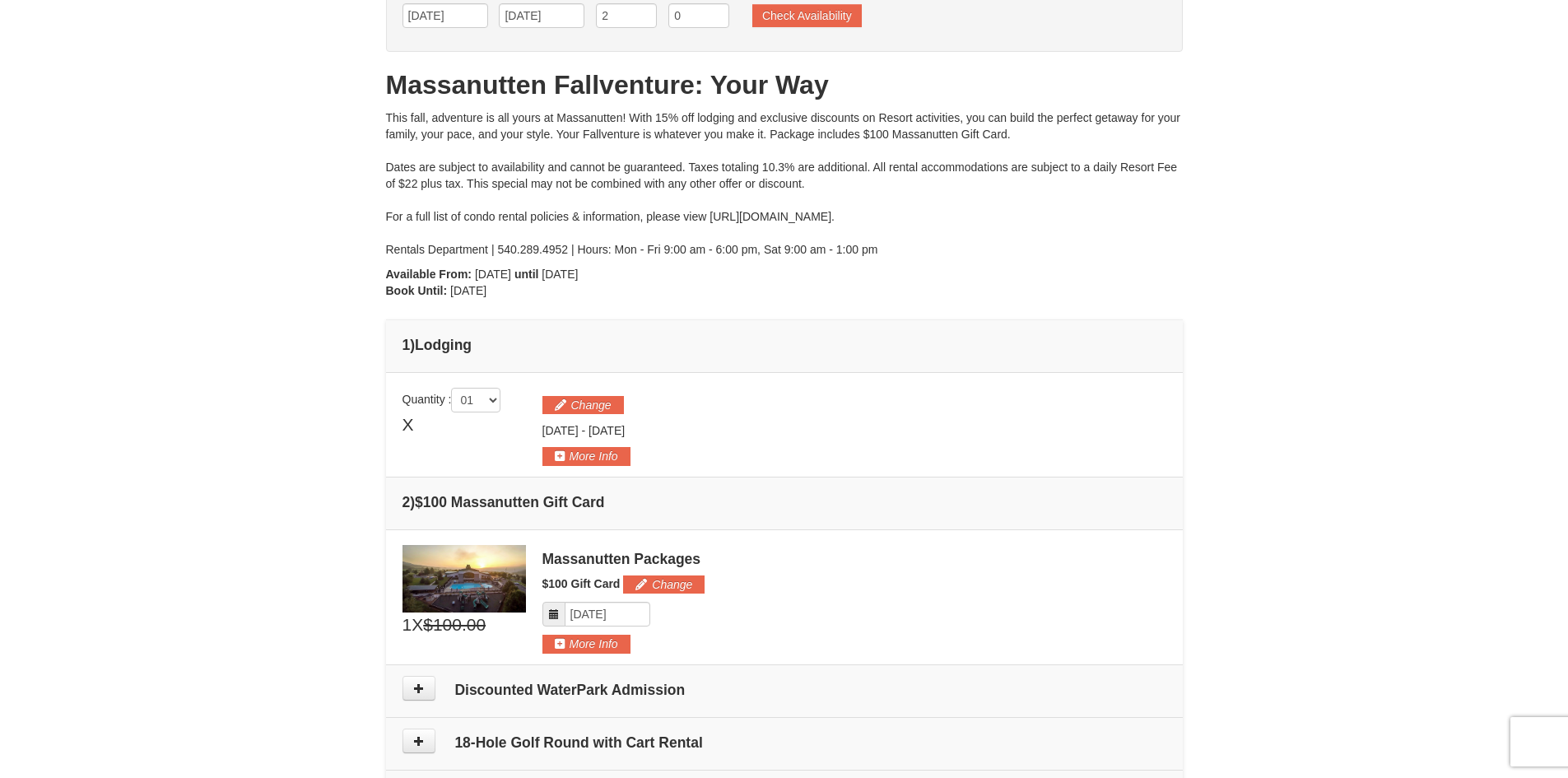
scroll to position [0, 0]
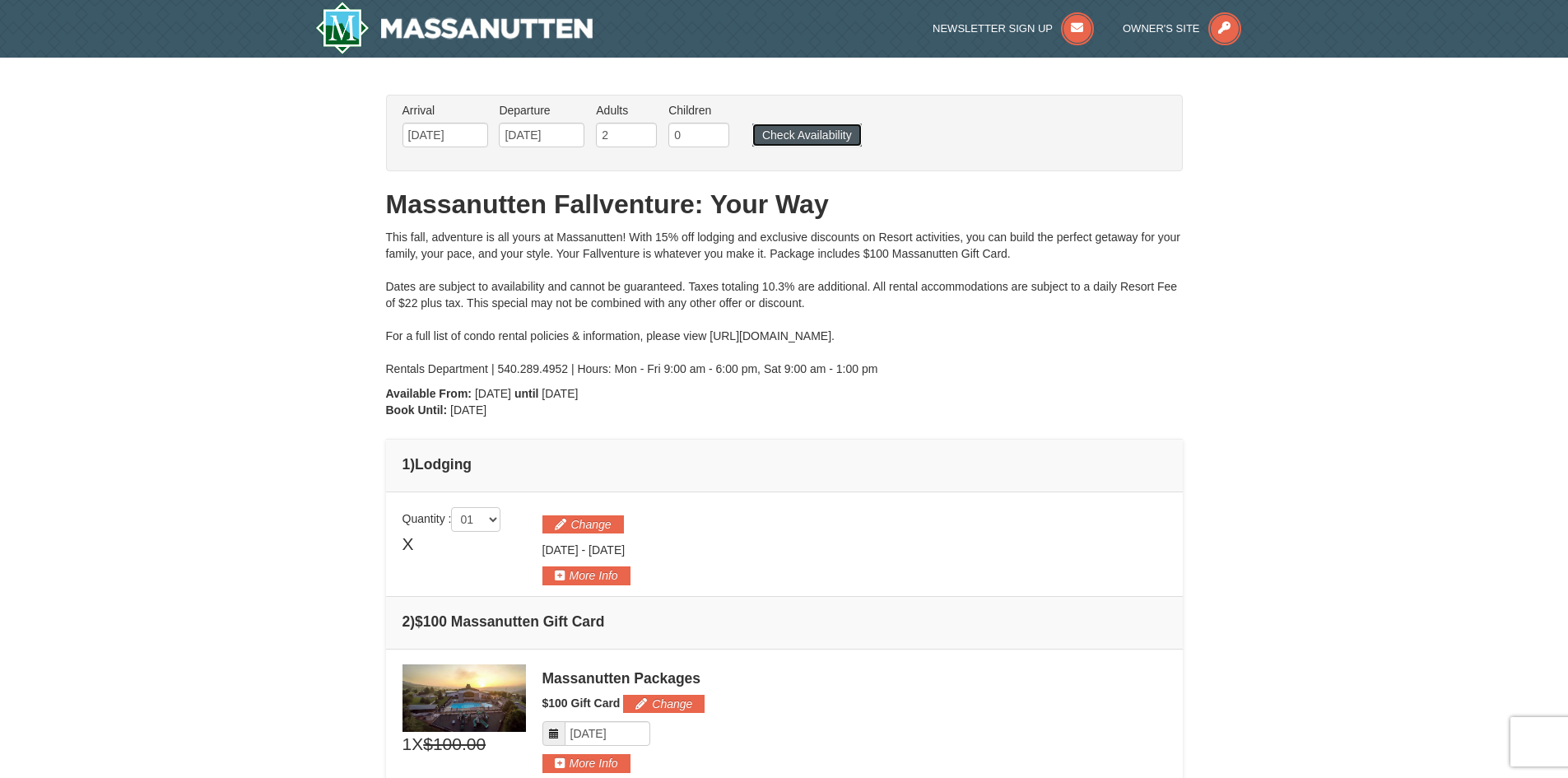
click at [830, 130] on button "Check Availability" at bounding box center [806, 135] width 110 height 23
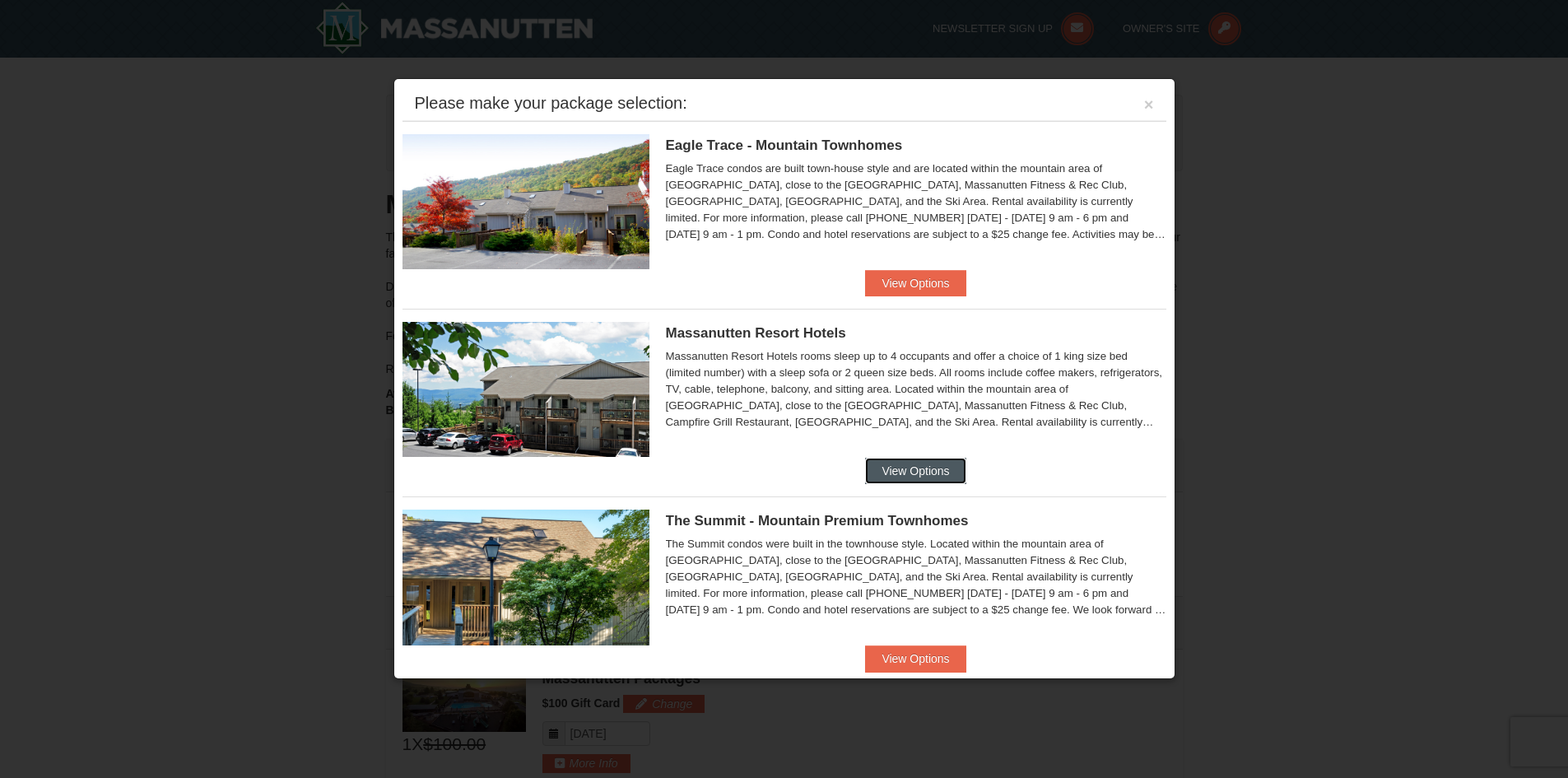
click at [924, 470] on button "View Options" at bounding box center [915, 470] width 100 height 26
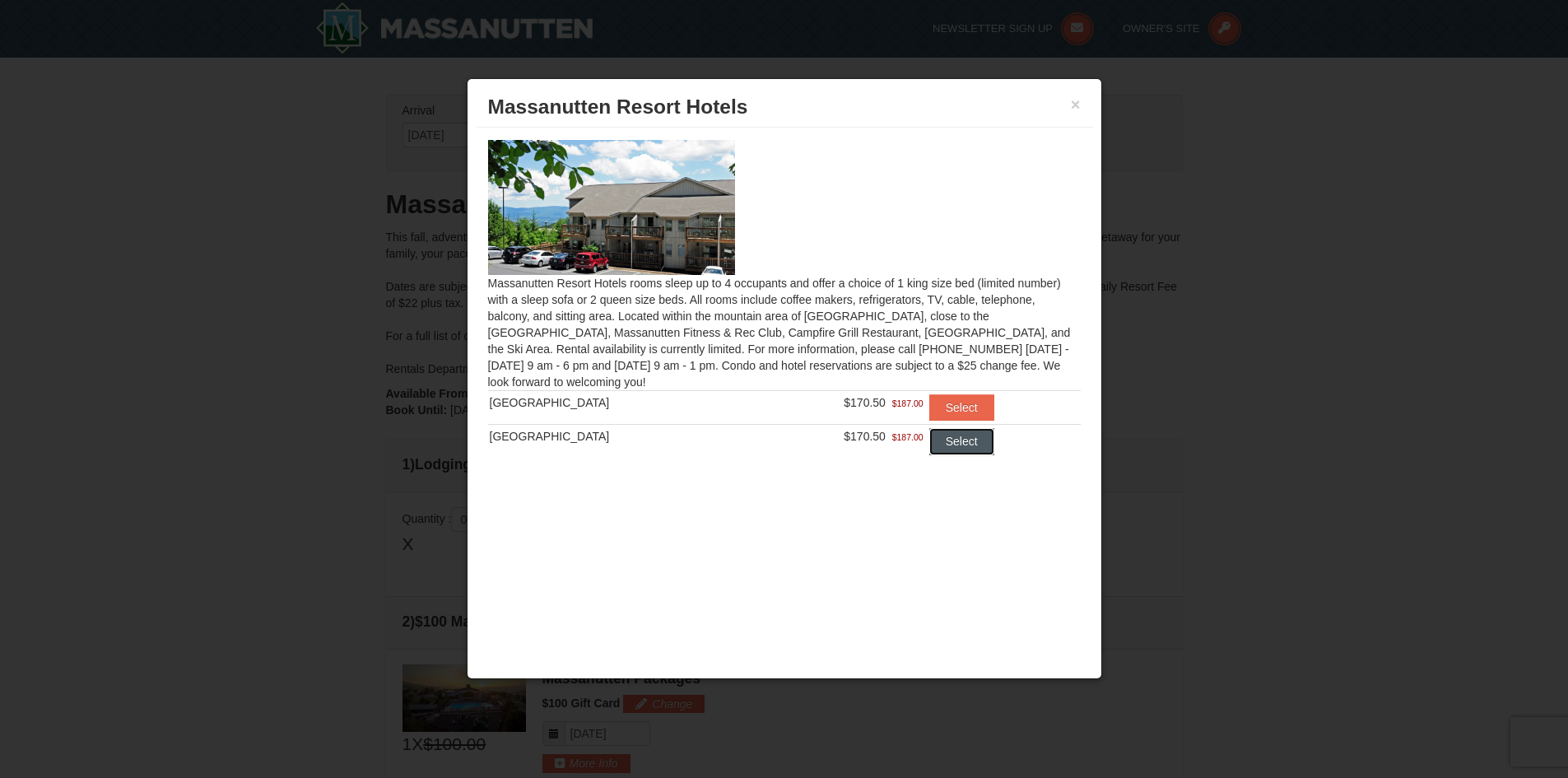
click at [953, 446] on button "Select" at bounding box center [962, 440] width 65 height 26
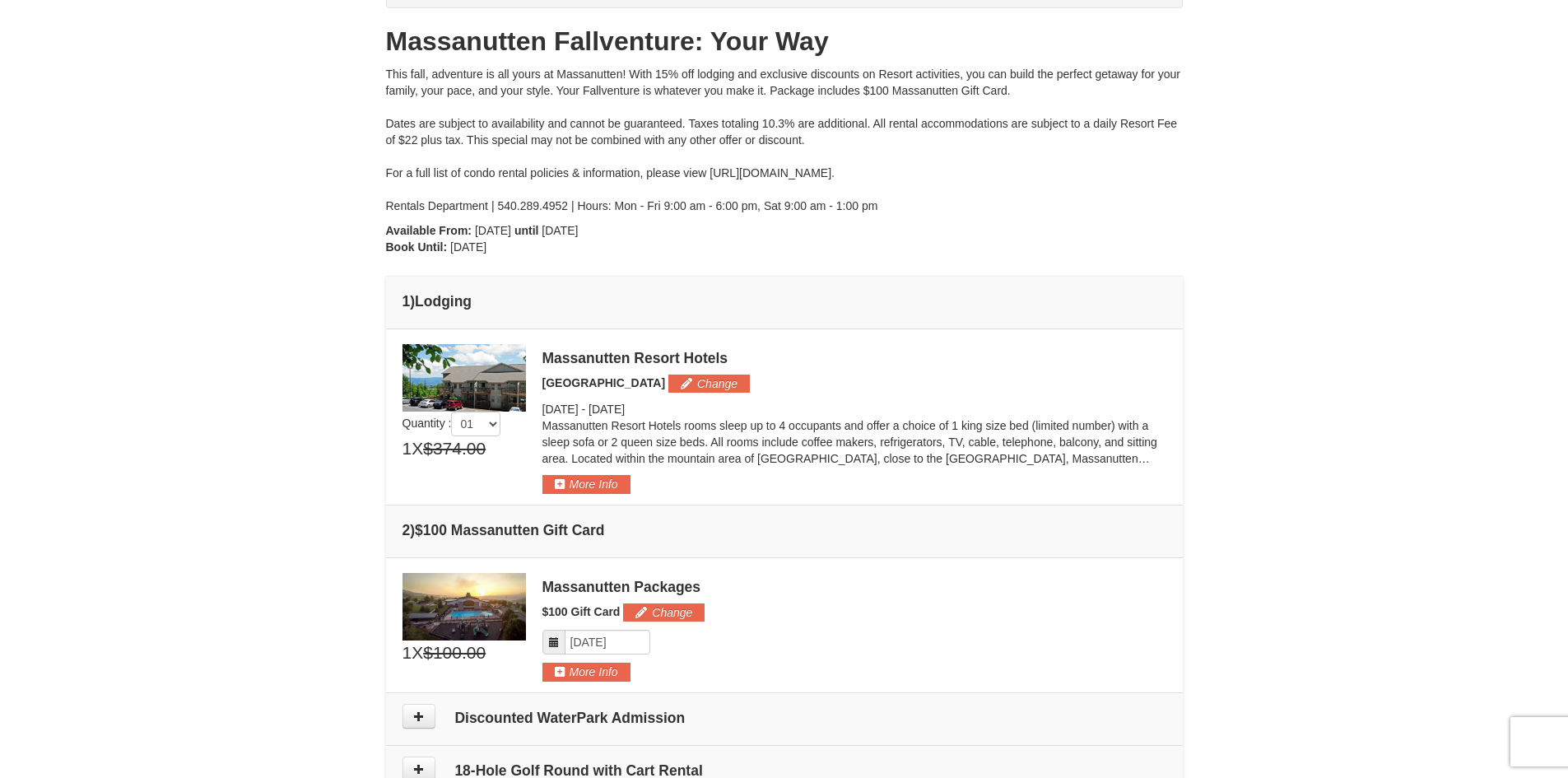
scroll to position [165, 0]
click at [595, 487] on button "More Info" at bounding box center [586, 482] width 88 height 18
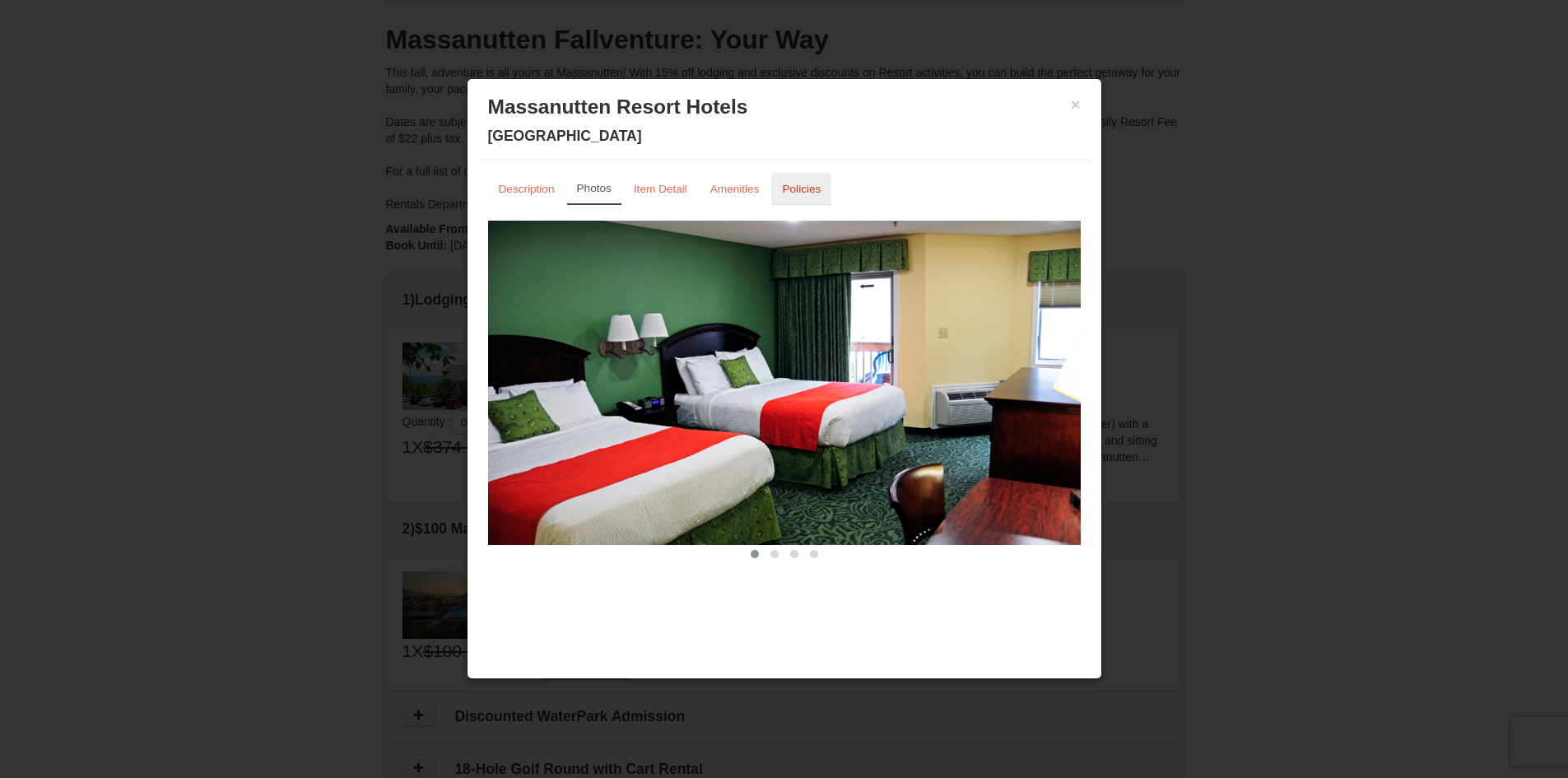
click at [798, 184] on small "Policies" at bounding box center [801, 188] width 39 height 13
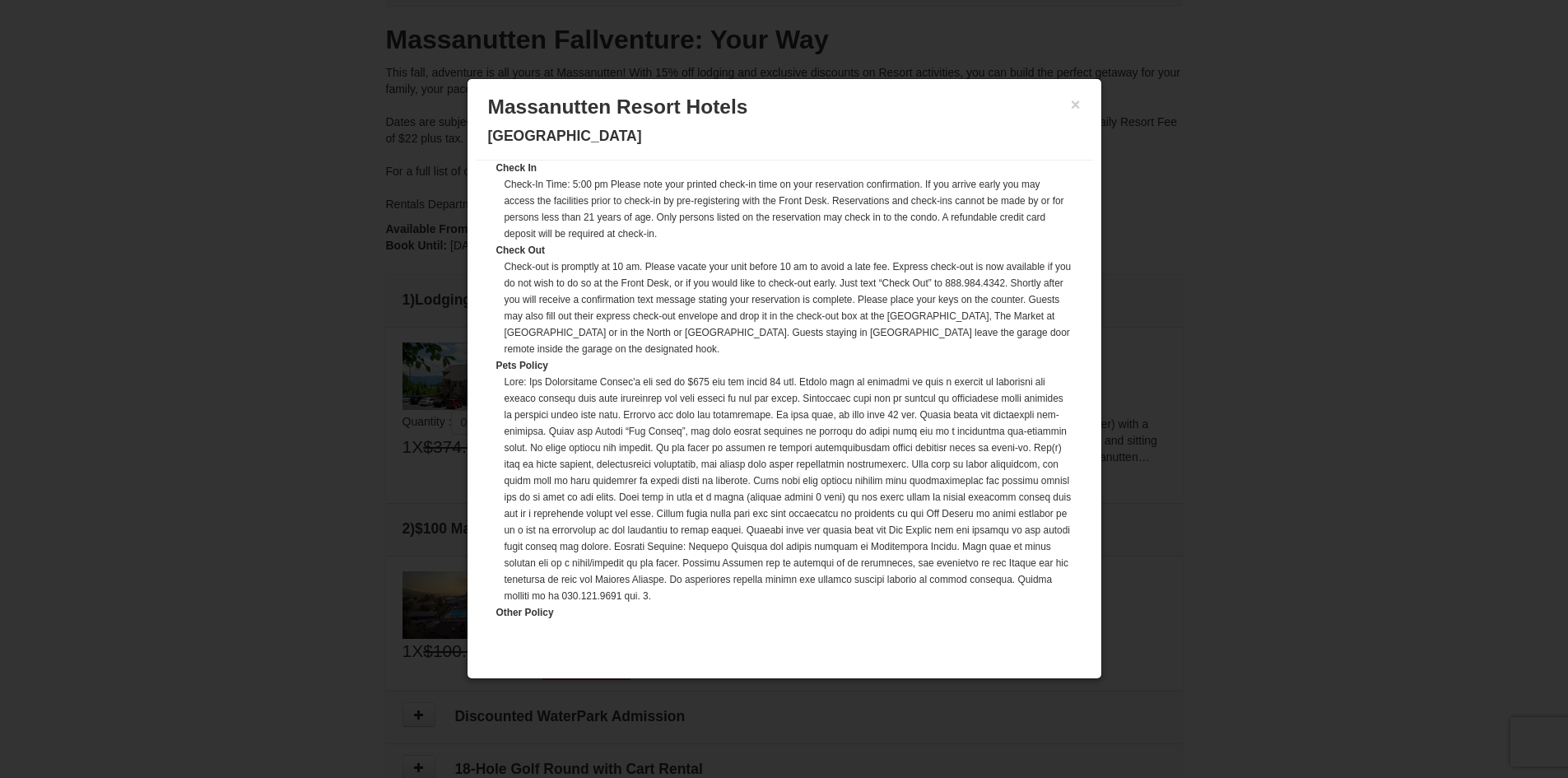
scroll to position [246, 0]
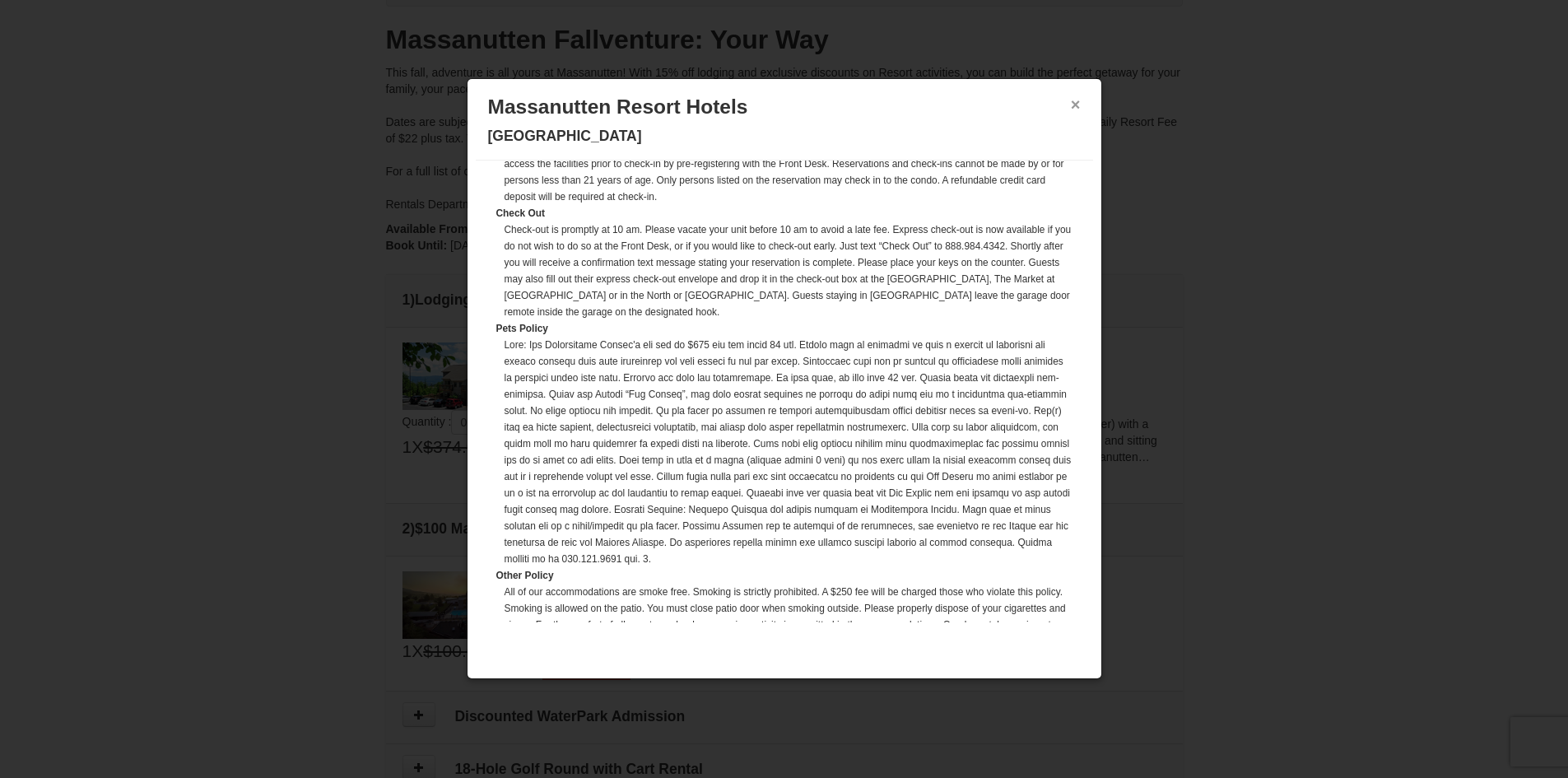
click at [1079, 105] on button "×" at bounding box center [1076, 104] width 10 height 16
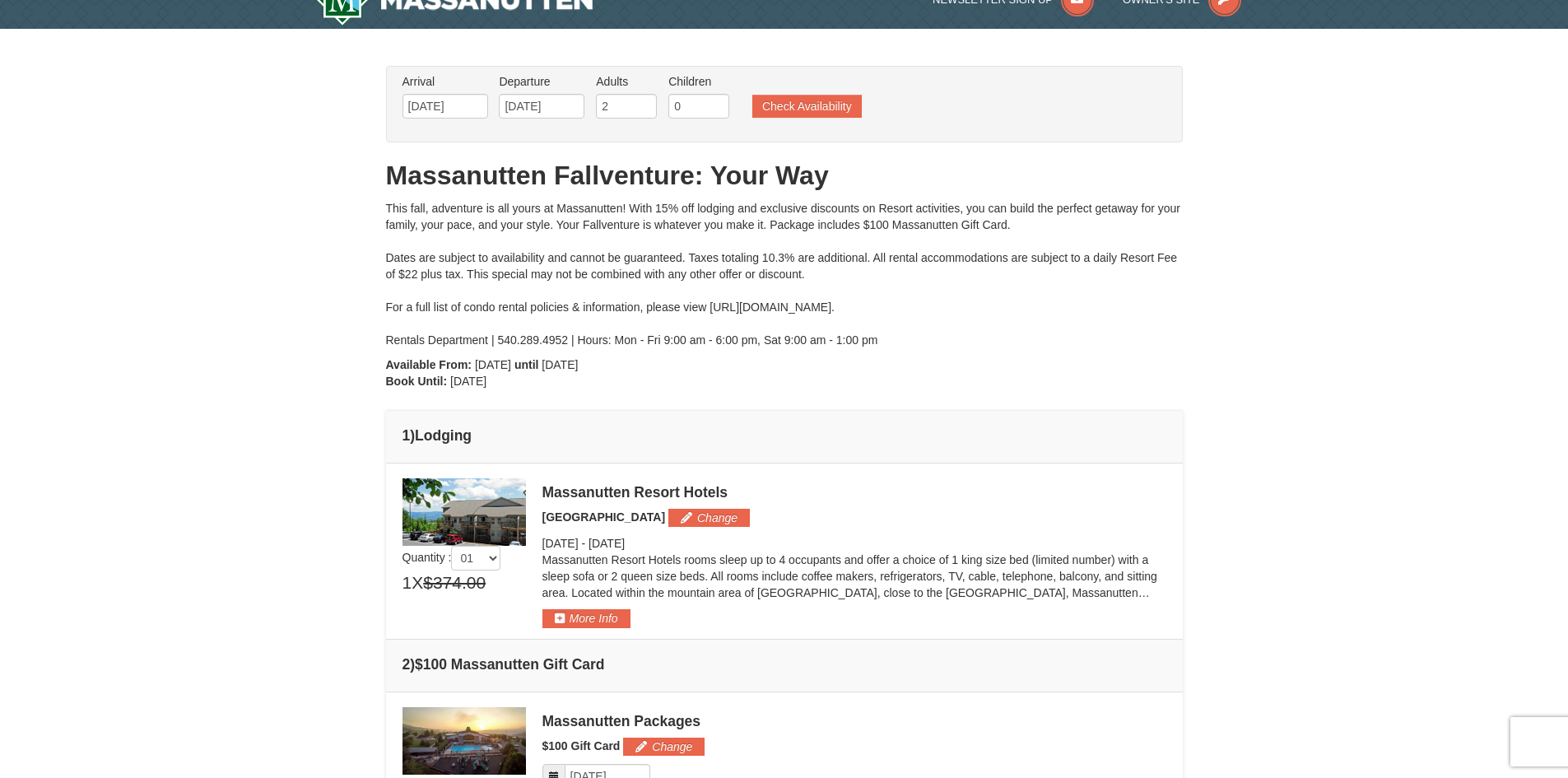
scroll to position [0, 0]
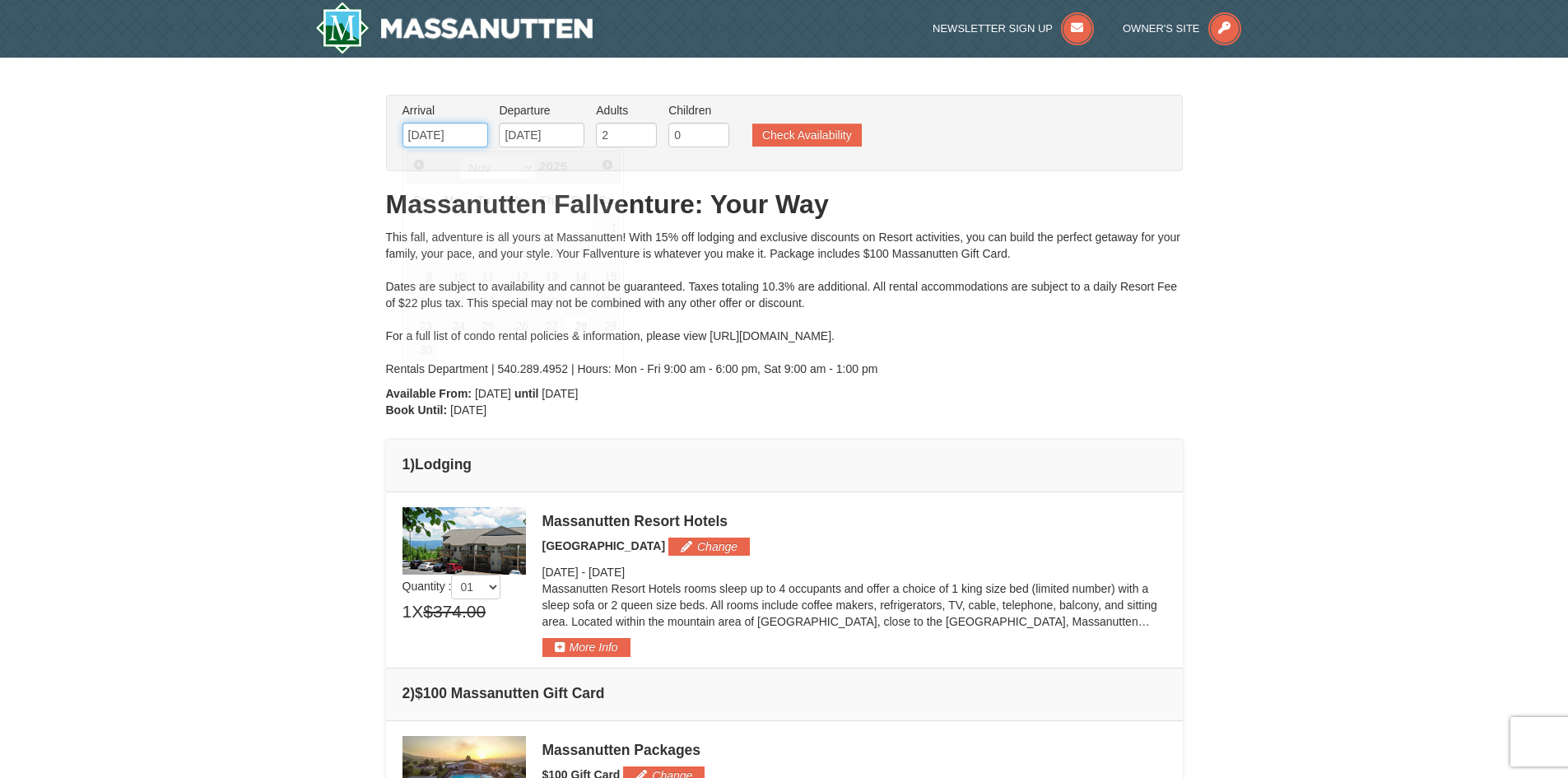
click at [465, 136] on input "[DATE]" at bounding box center [445, 134] width 85 height 24
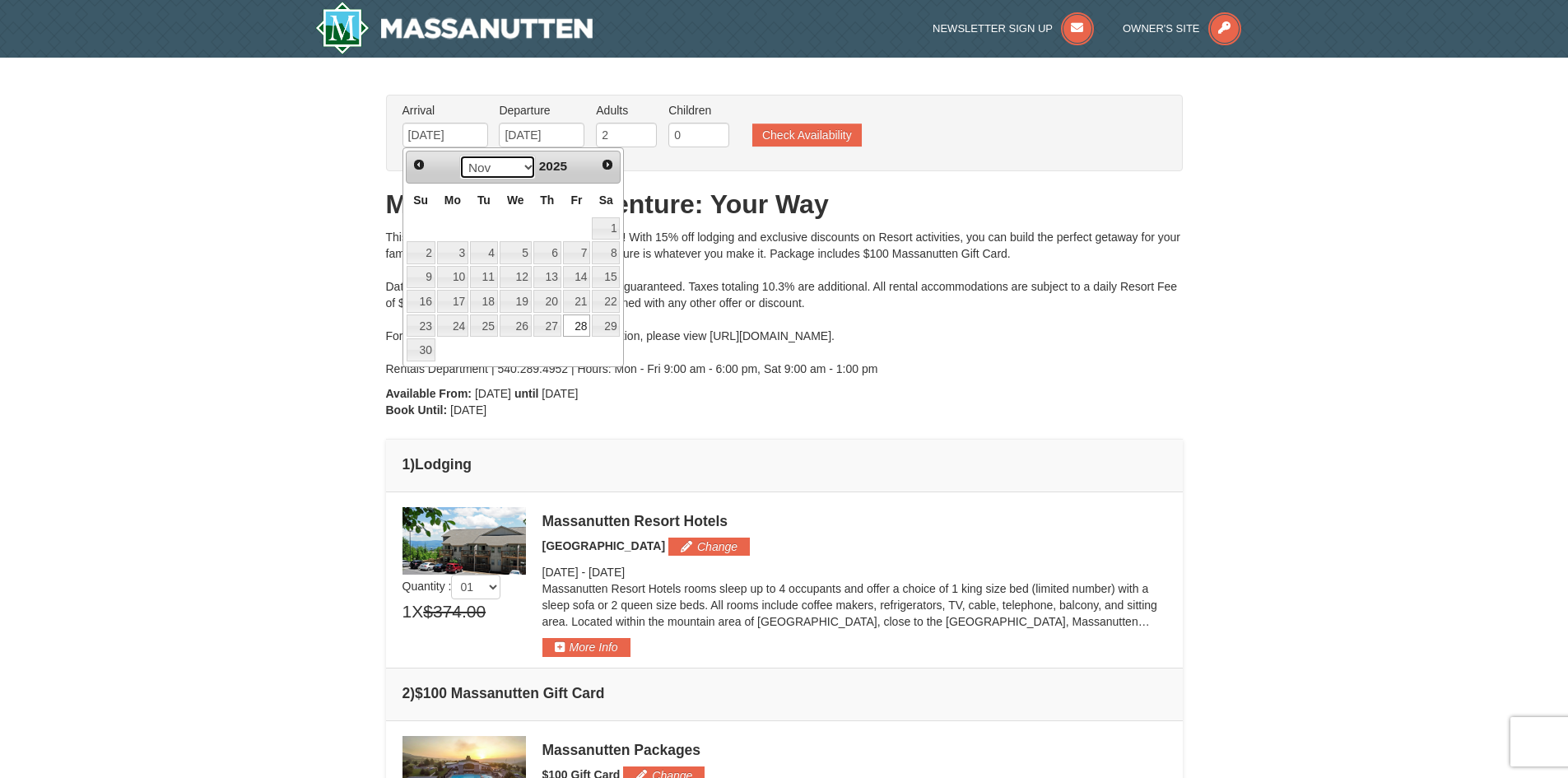
click at [521, 171] on select "Sep Oct Nov Dec" at bounding box center [497, 166] width 77 height 24
click at [523, 170] on select "Sep Oct Nov Dec" at bounding box center [497, 166] width 77 height 24
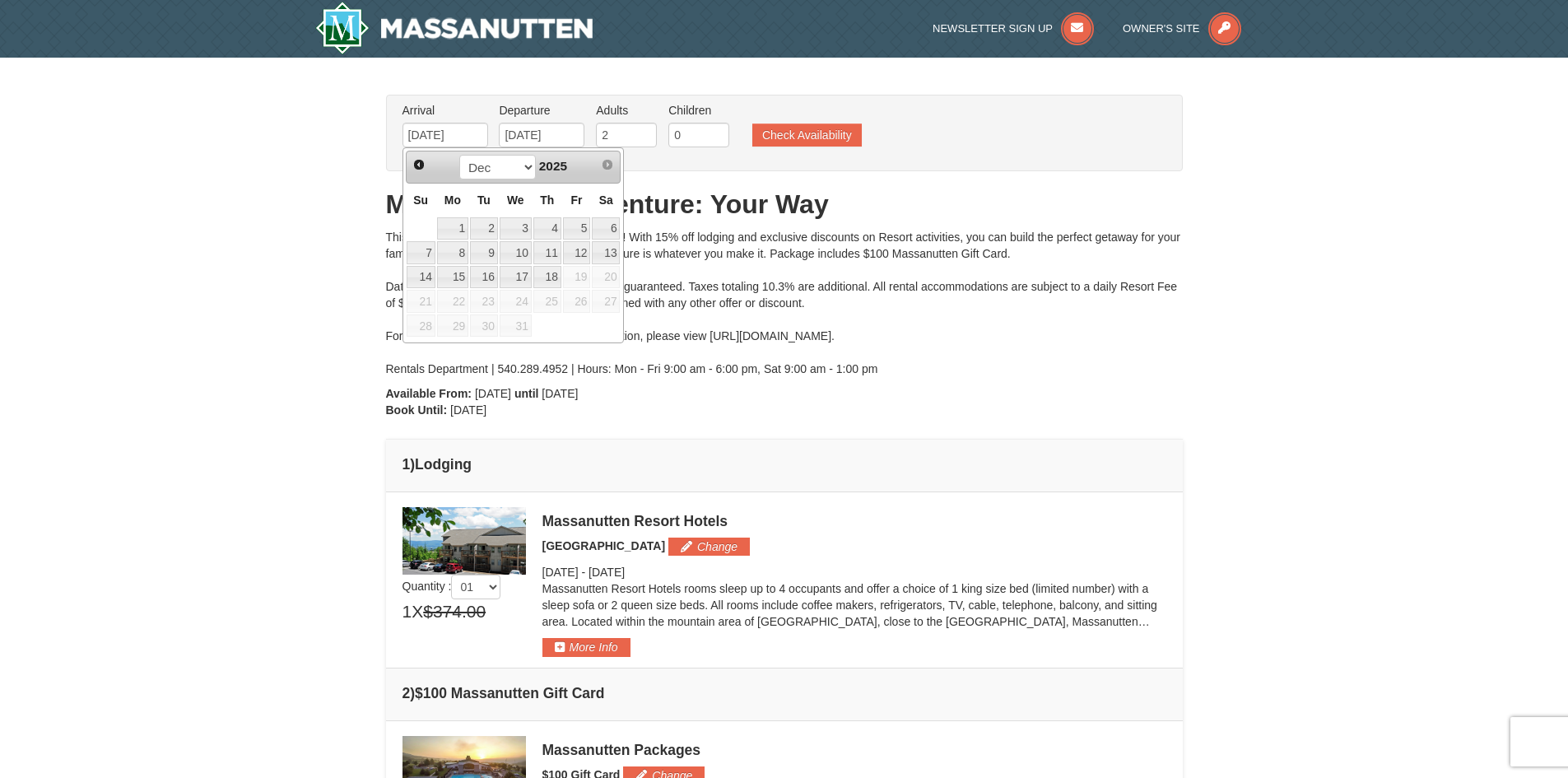
click at [568, 331] on td at bounding box center [576, 325] width 30 height 24
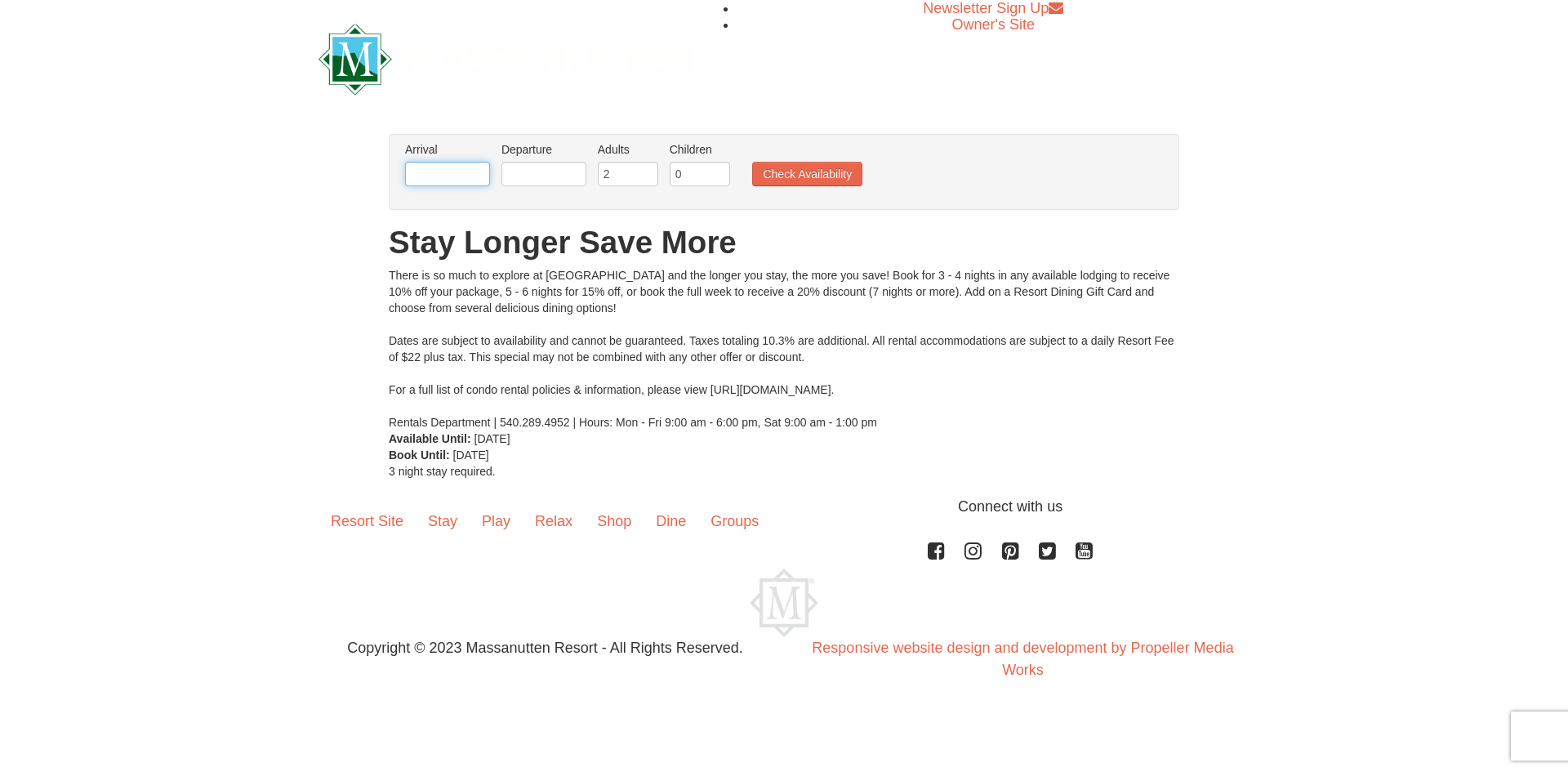
click at [472, 175] on input "text" at bounding box center [448, 173] width 85 height 24
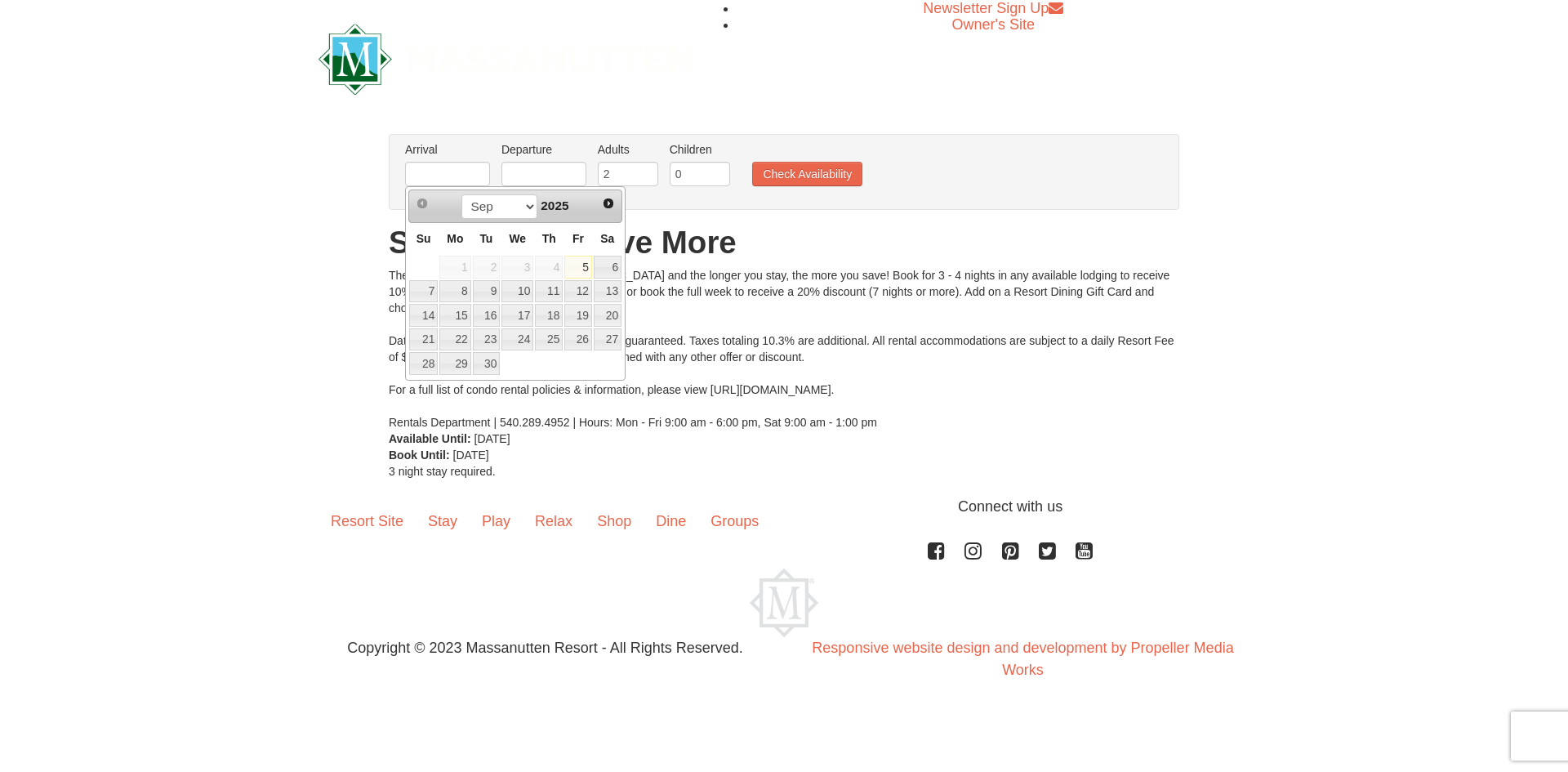
click at [579, 367] on td at bounding box center [578, 363] width 30 height 24
click at [529, 208] on select "Sep Oct Nov Dec" at bounding box center [499, 206] width 76 height 24
click at [627, 479] on div "From: To: Adults: 2 Children: 0 Change Arrival Please format dates MM/DD/YYYY P…" at bounding box center [784, 306] width 790 height 346
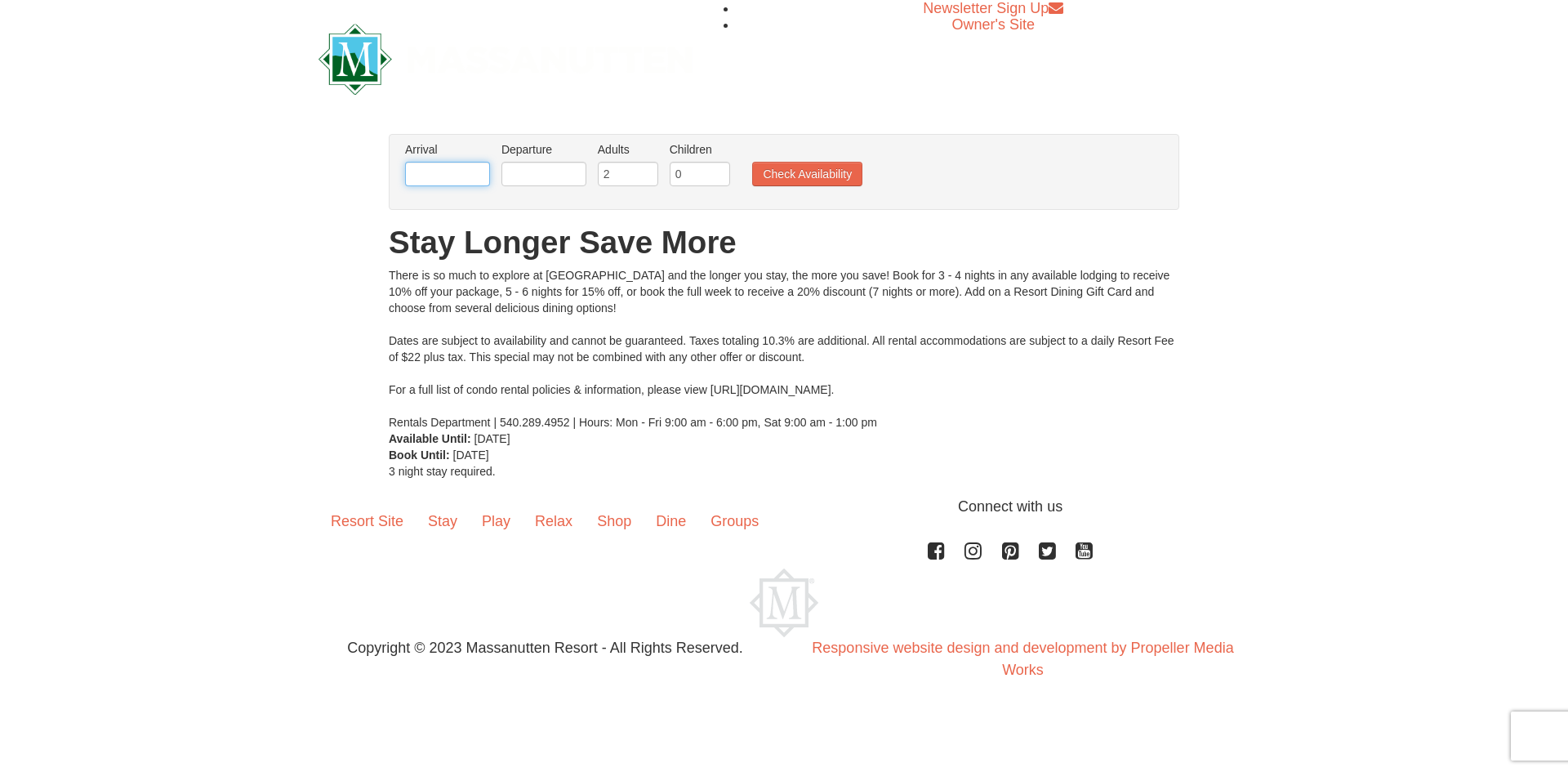
click at [453, 175] on input "text" at bounding box center [448, 173] width 85 height 24
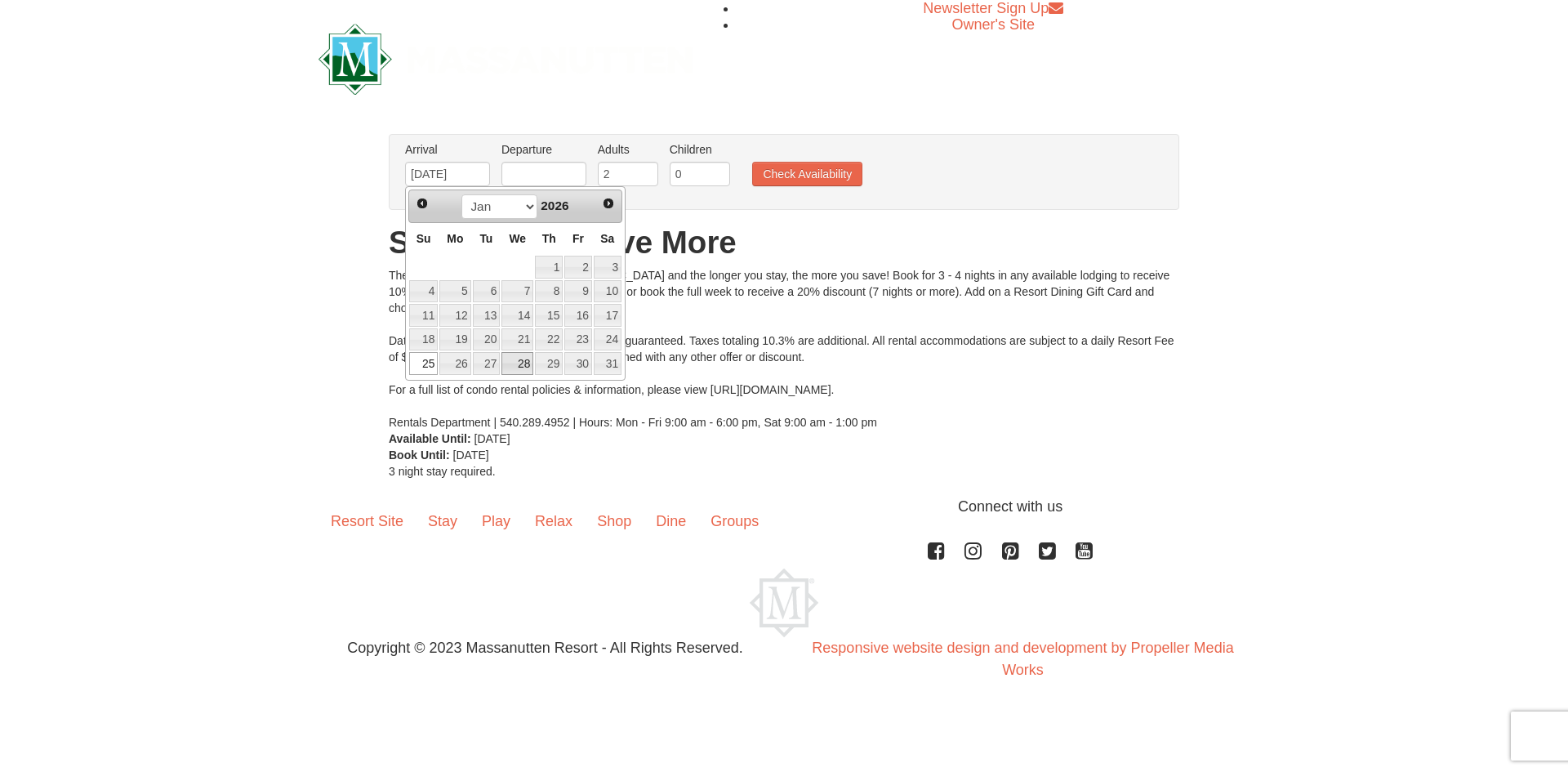
click at [519, 365] on link "28" at bounding box center [517, 364] width 32 height 23
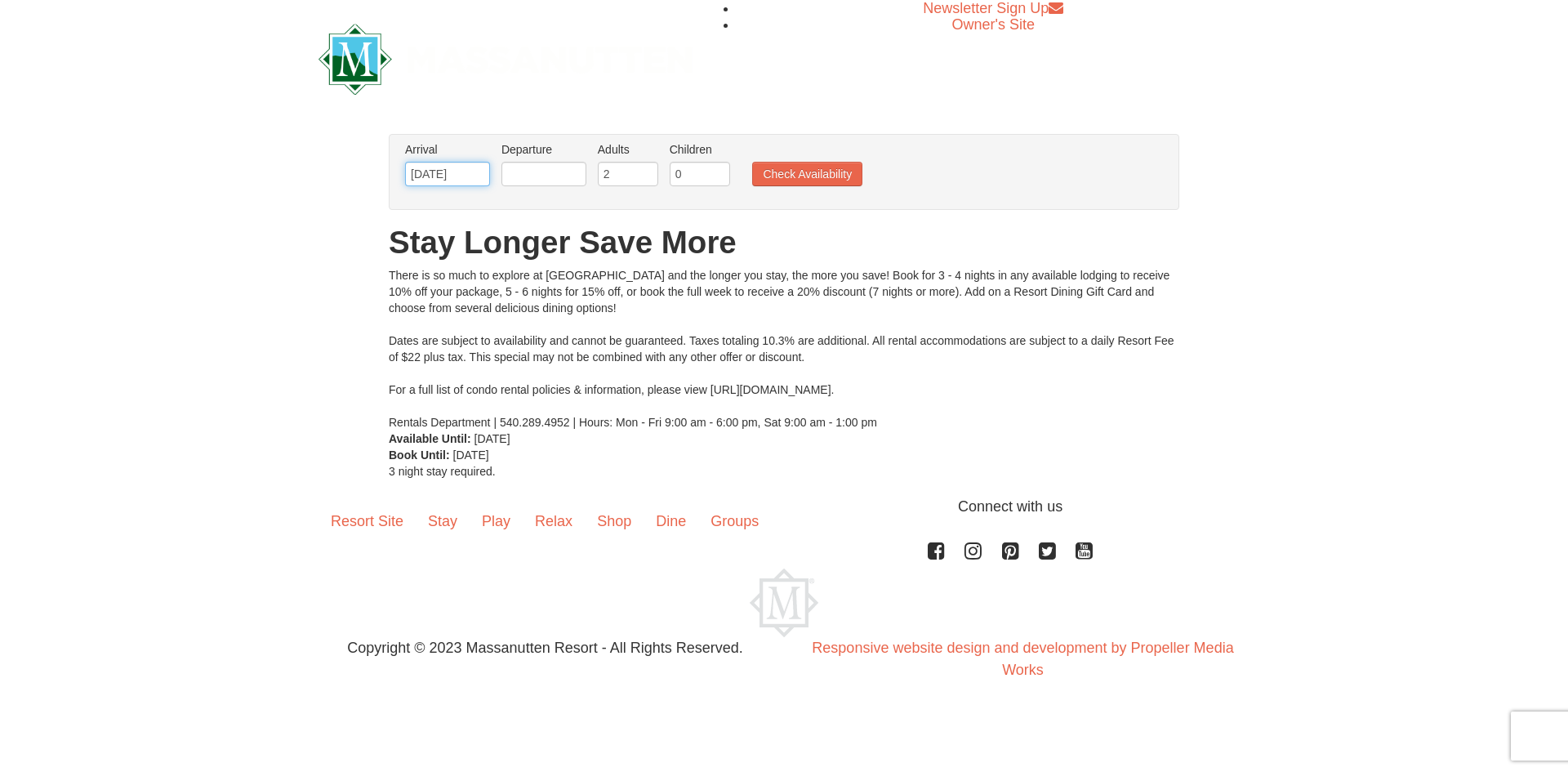
click at [470, 173] on input "01/28/2026" at bounding box center [448, 173] width 85 height 24
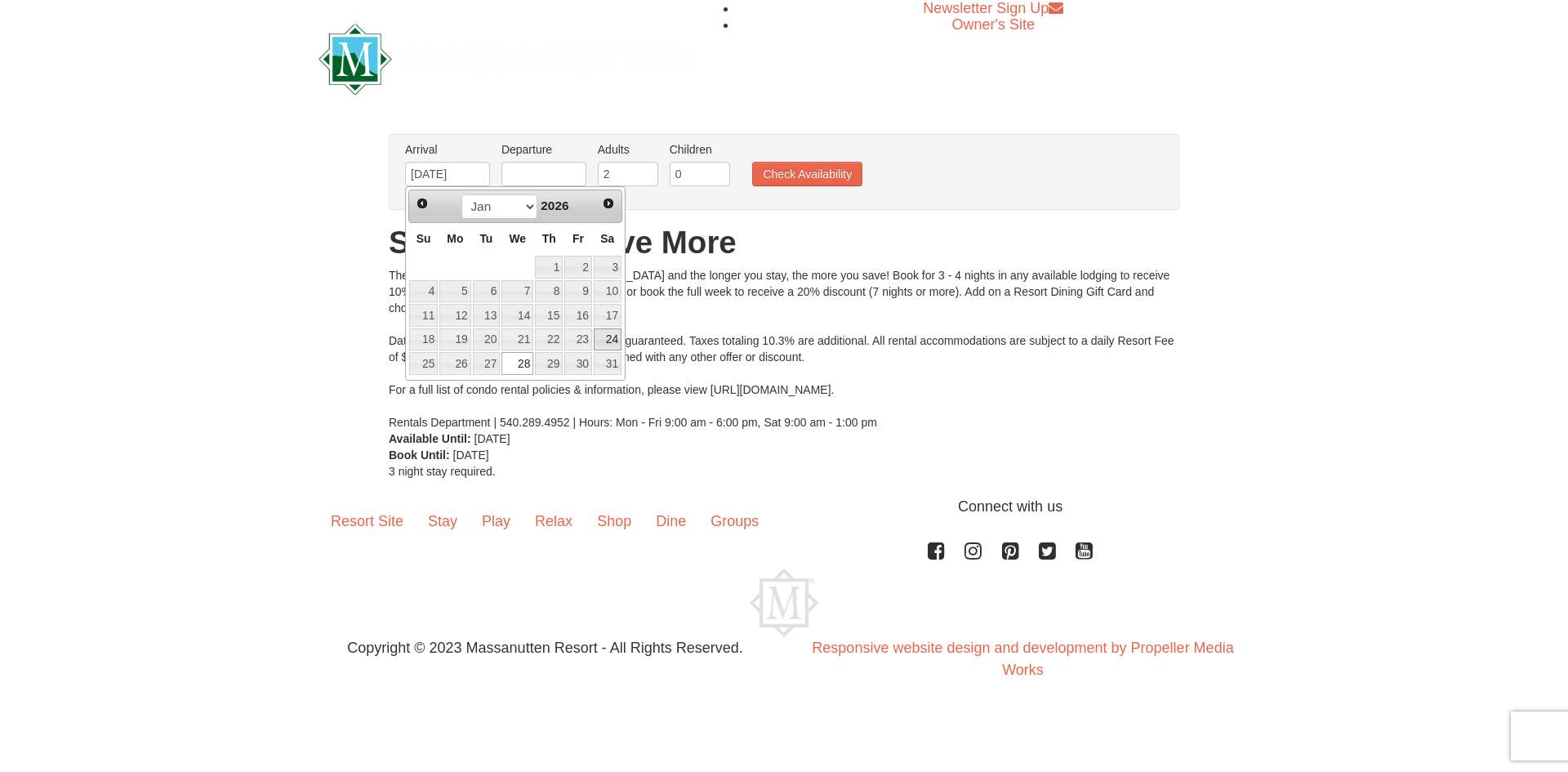
click at [613, 339] on link "24" at bounding box center [607, 340] width 28 height 23
type input "[DATE]"
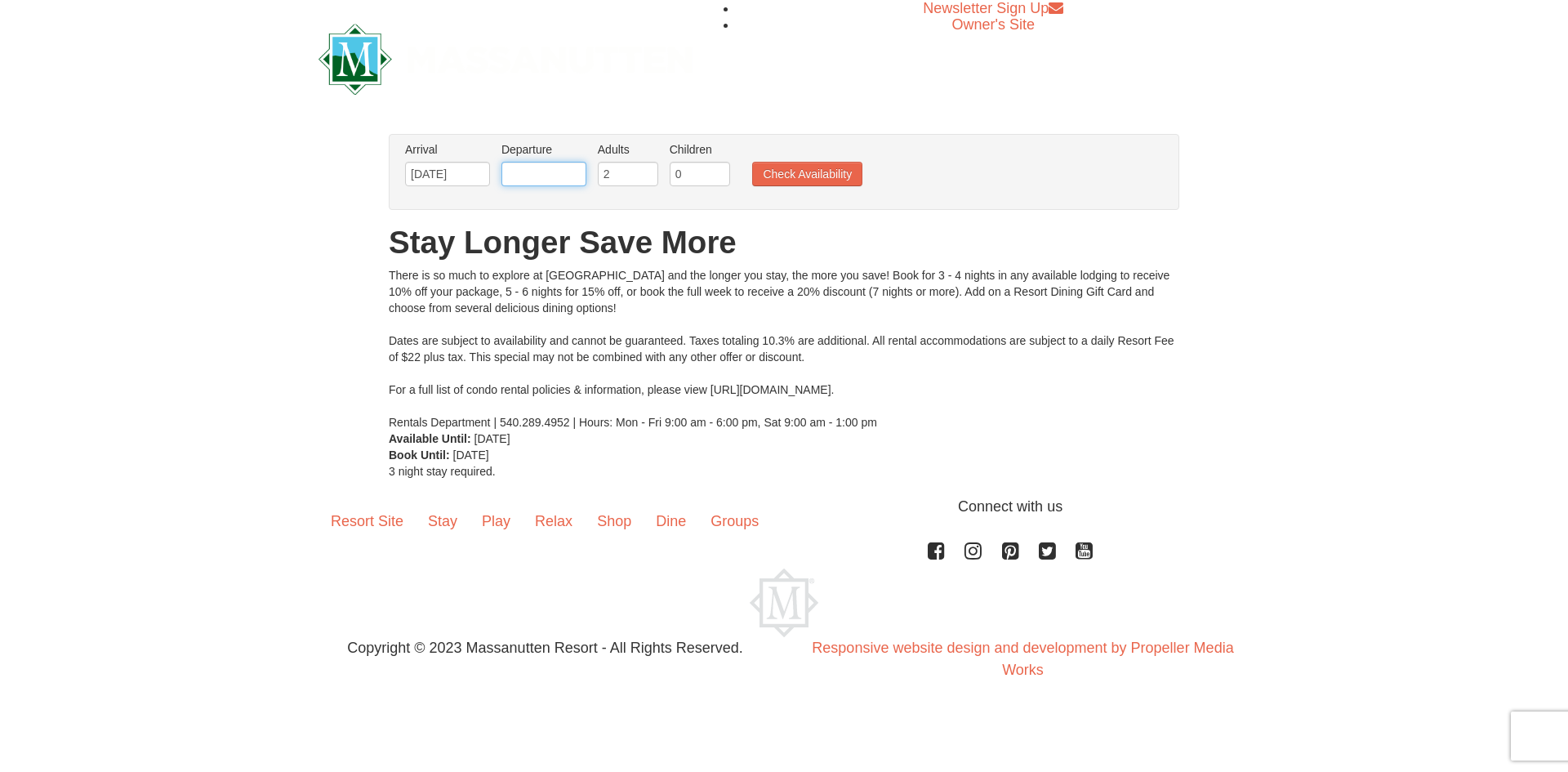
click at [514, 175] on input "text" at bounding box center [544, 173] width 85 height 24
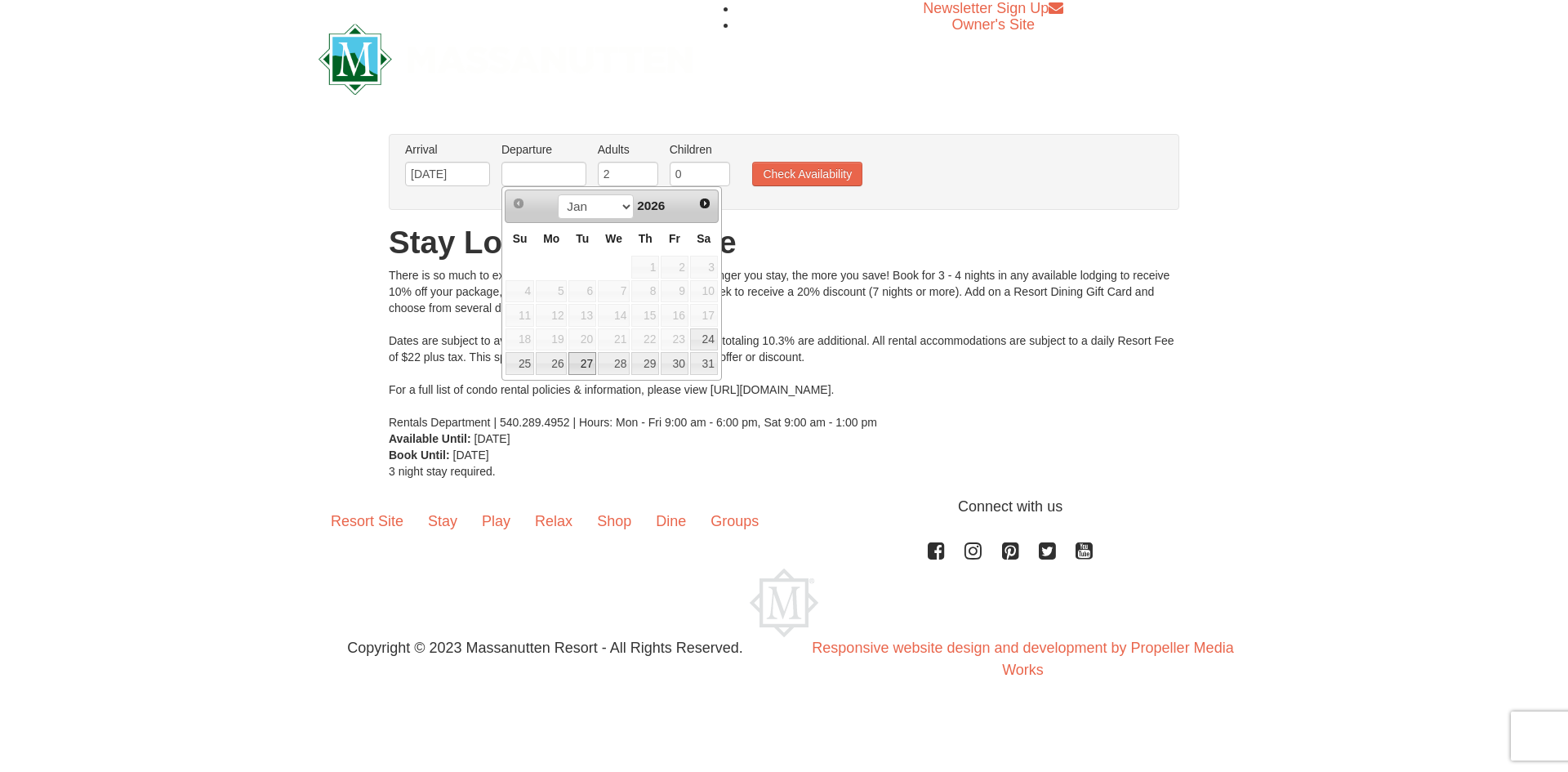
click at [579, 363] on link "27" at bounding box center [581, 364] width 28 height 23
type input "[DATE]"
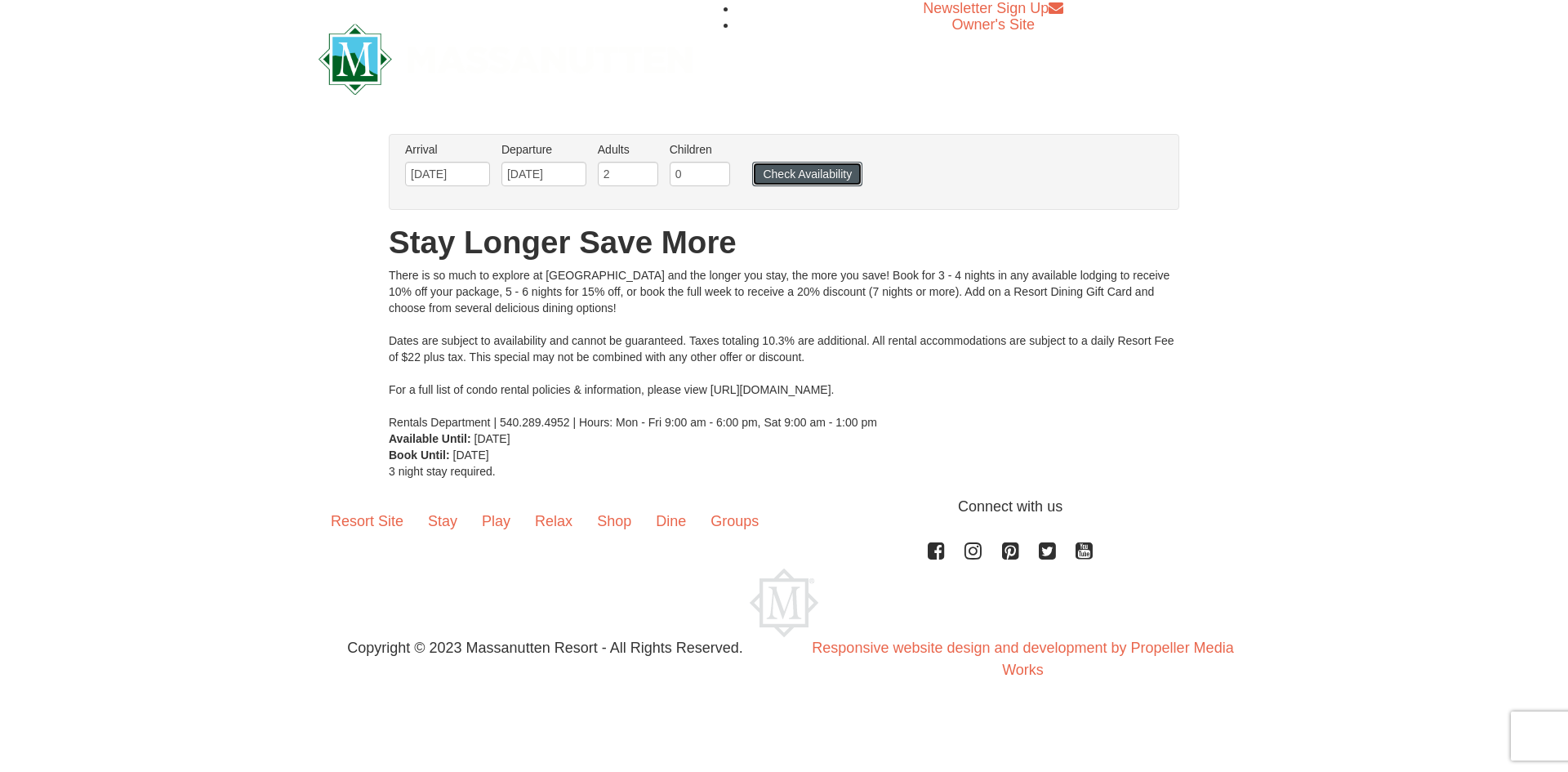
click at [794, 175] on button "Check Availability" at bounding box center [807, 173] width 111 height 24
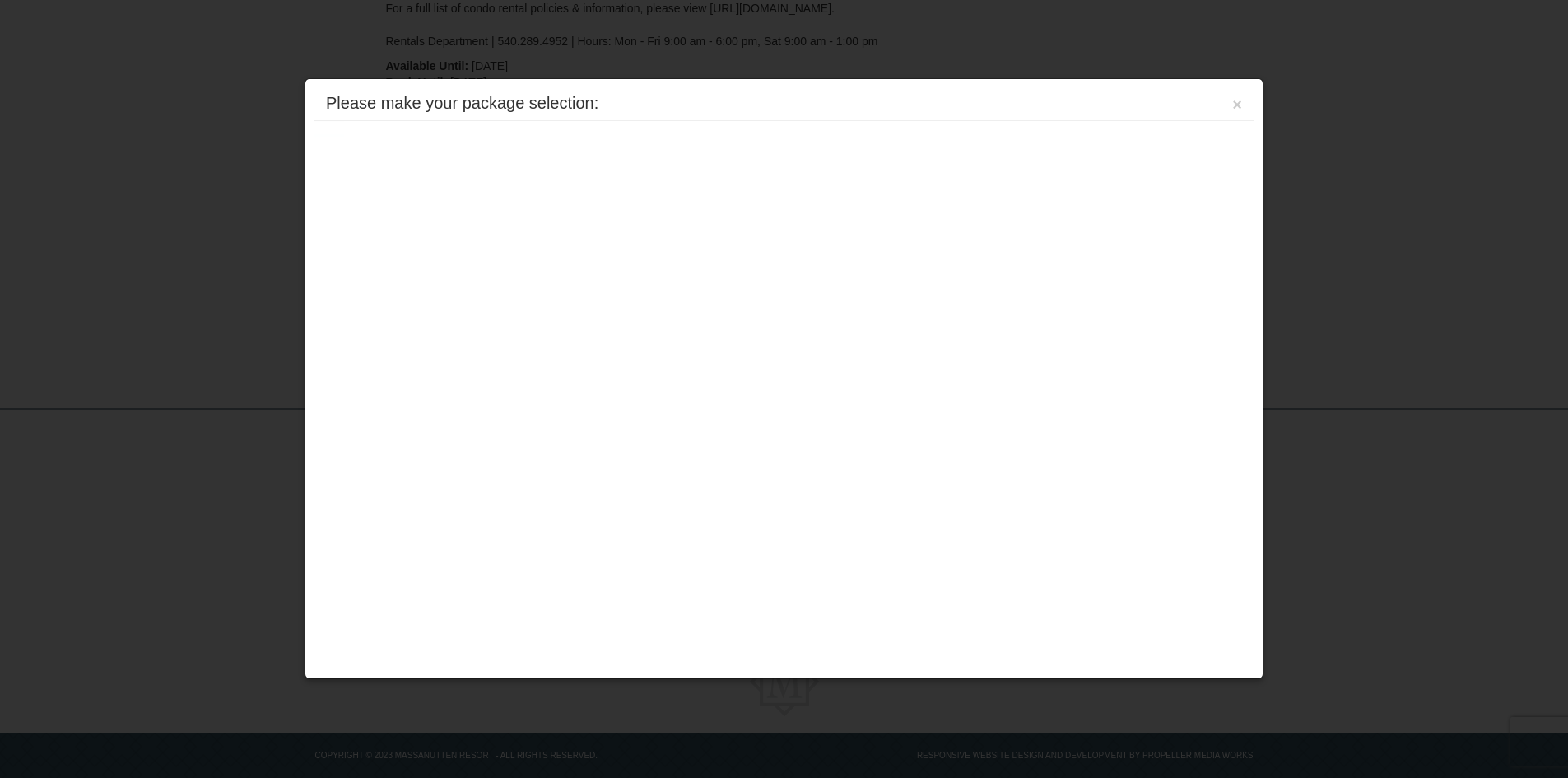
scroll to position [369, 0]
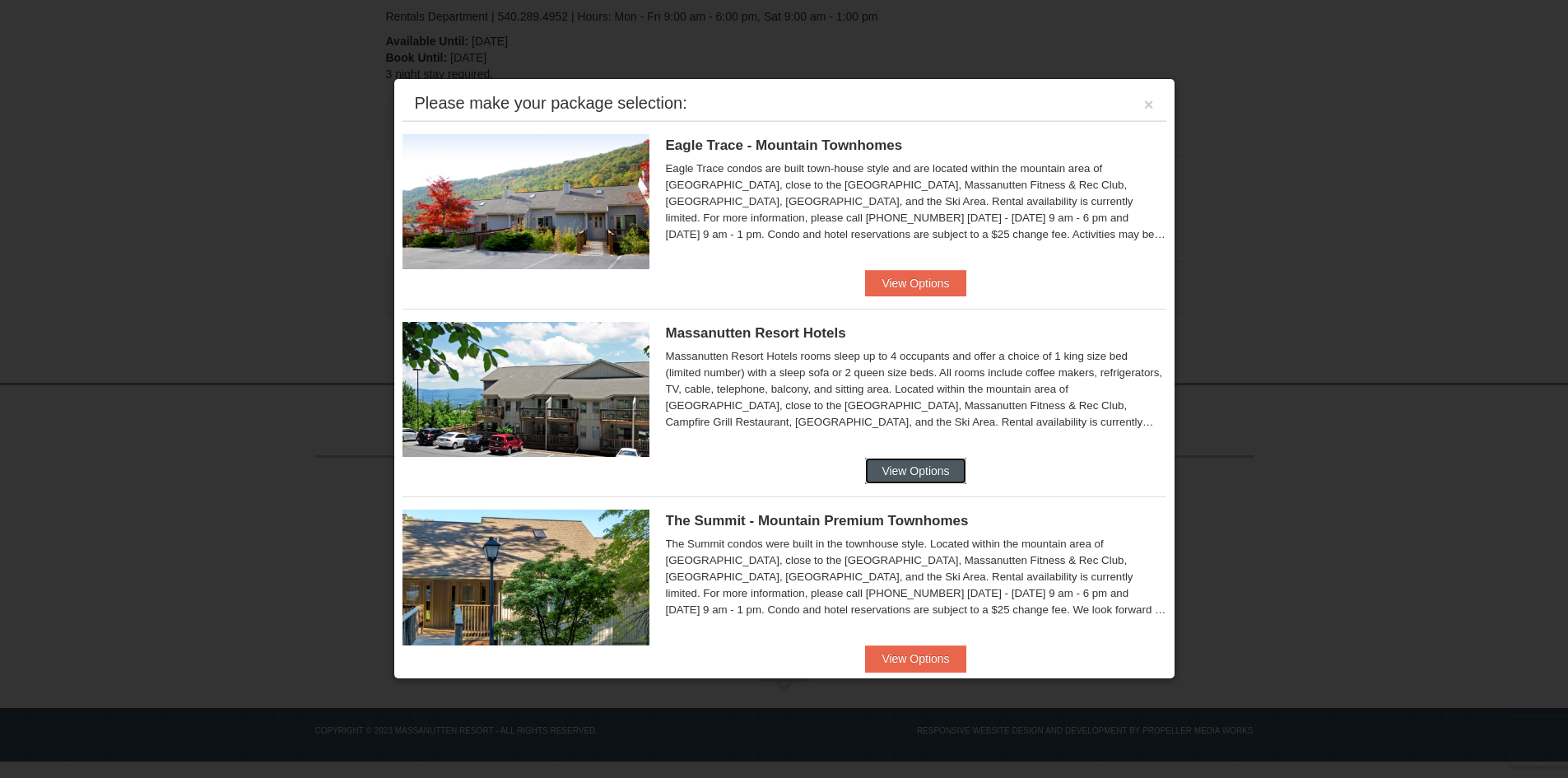
click at [944, 470] on button "View Options" at bounding box center [915, 470] width 100 height 26
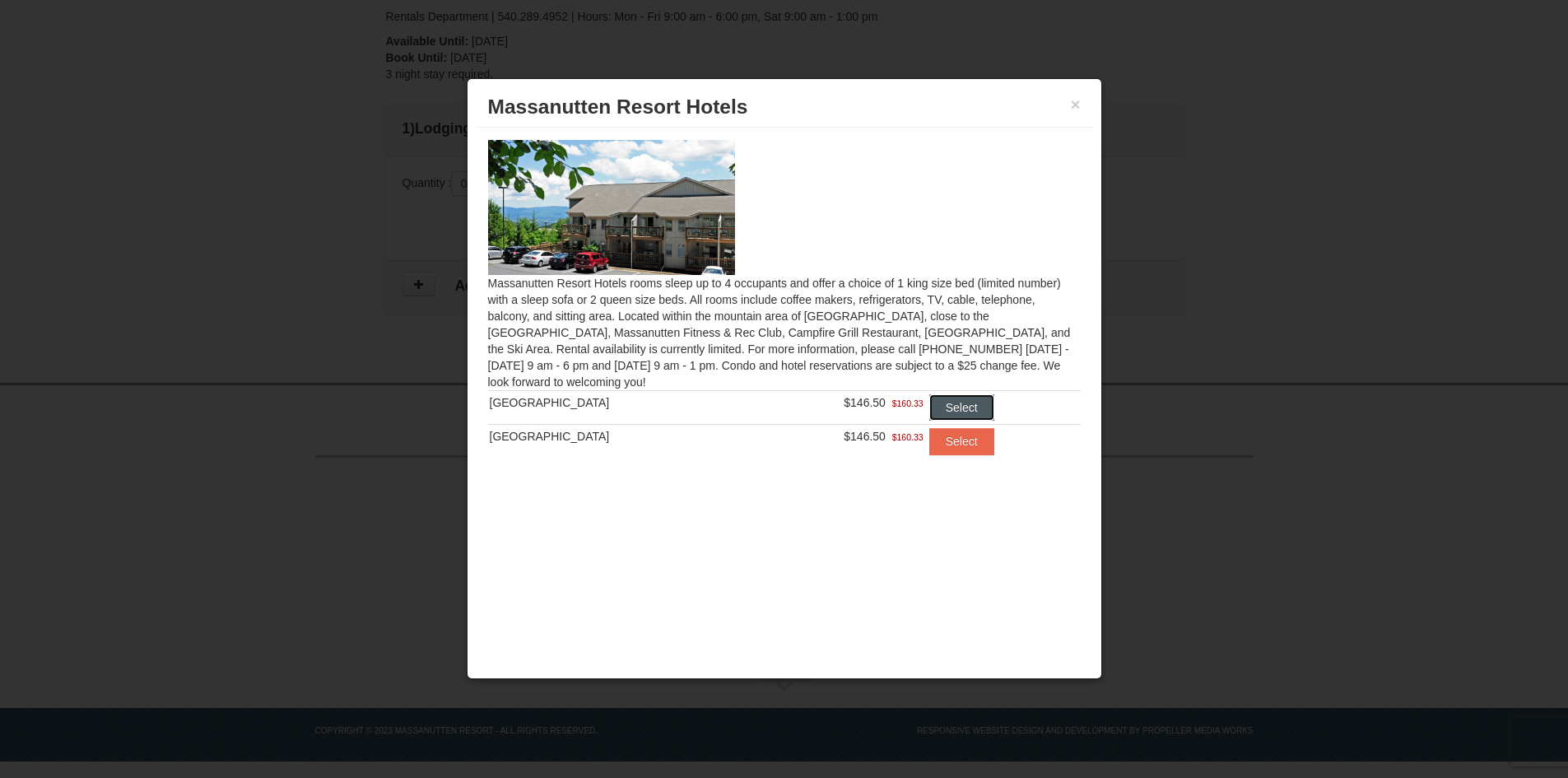
click at [949, 407] on button "Select" at bounding box center [962, 406] width 65 height 26
